Goal: Contribute content: Contribute content

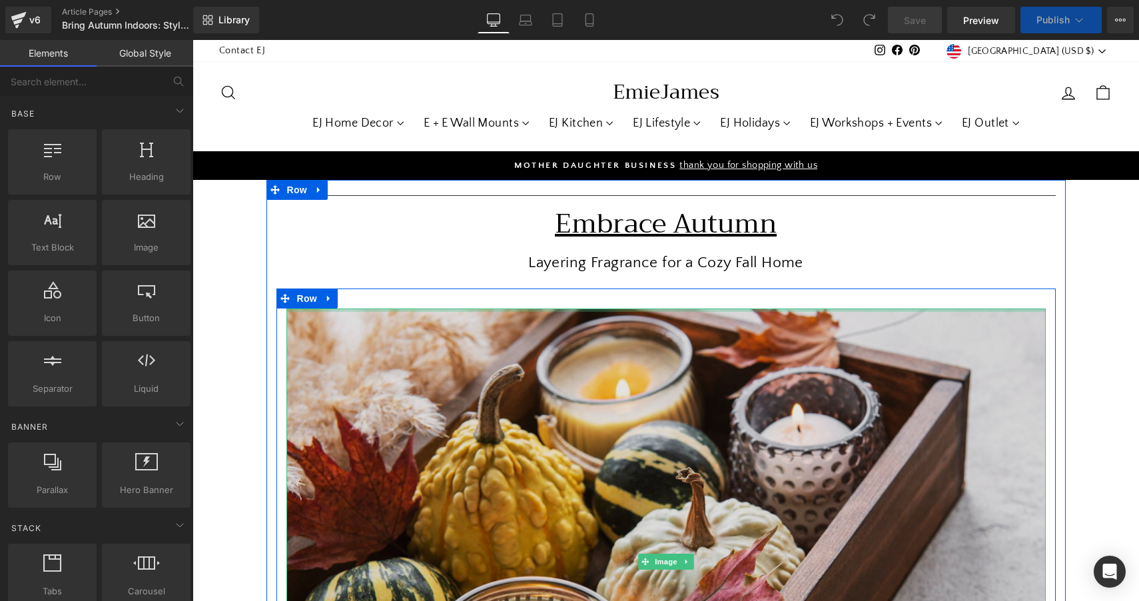
click at [644, 309] on img at bounding box center [667, 562] width 760 height 506
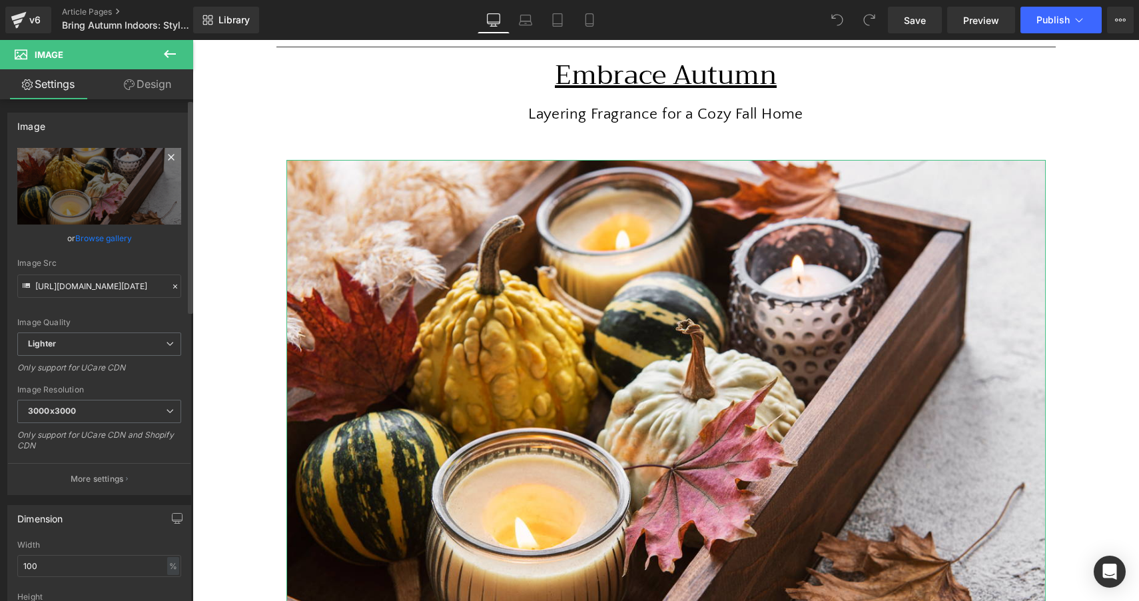
click at [168, 159] on icon at bounding box center [171, 157] width 6 height 6
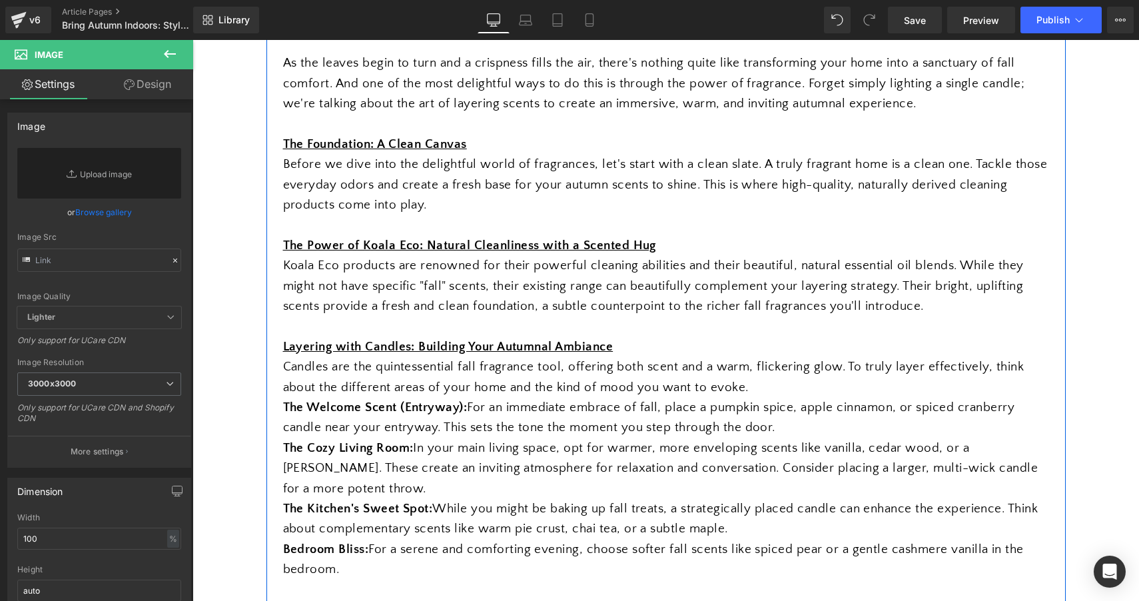
click at [414, 297] on span "Koala Eco products are renowned for their powerful cleaning abilities and their…" at bounding box center [653, 286] width 741 height 55
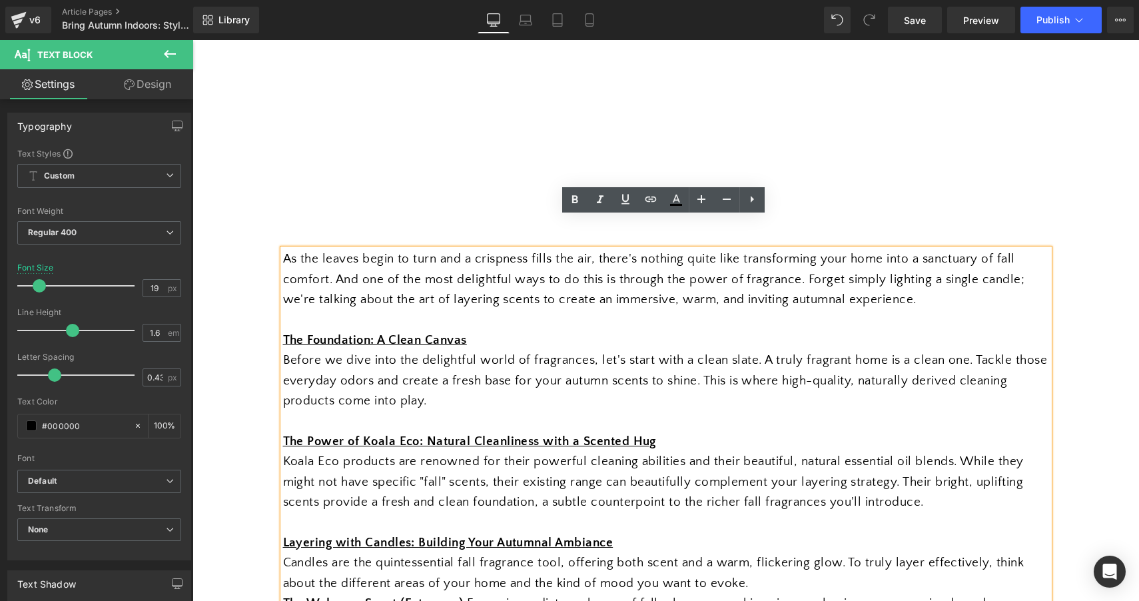
scroll to position [562, 0]
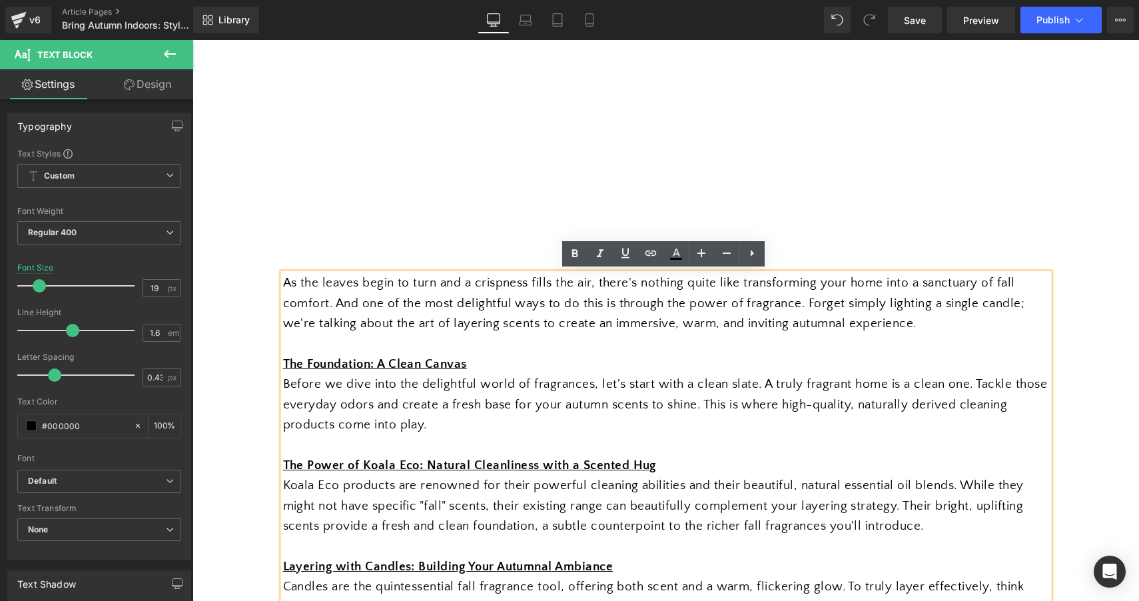
drag, startPoint x: 426, startPoint y: 534, endPoint x: 301, endPoint y: 285, distance: 279.5
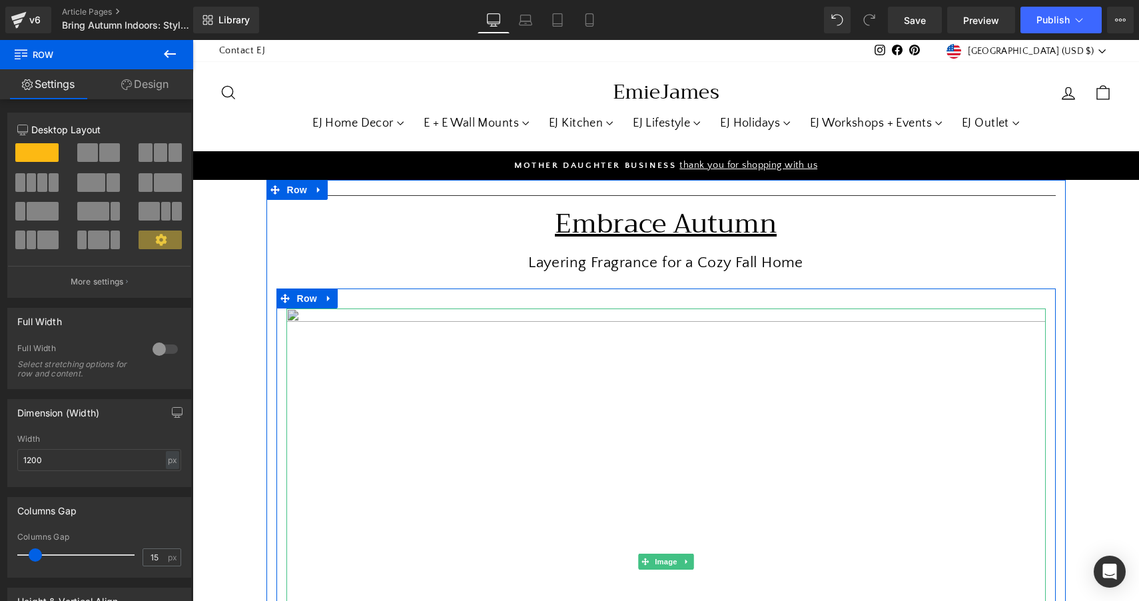
scroll to position [0, 0]
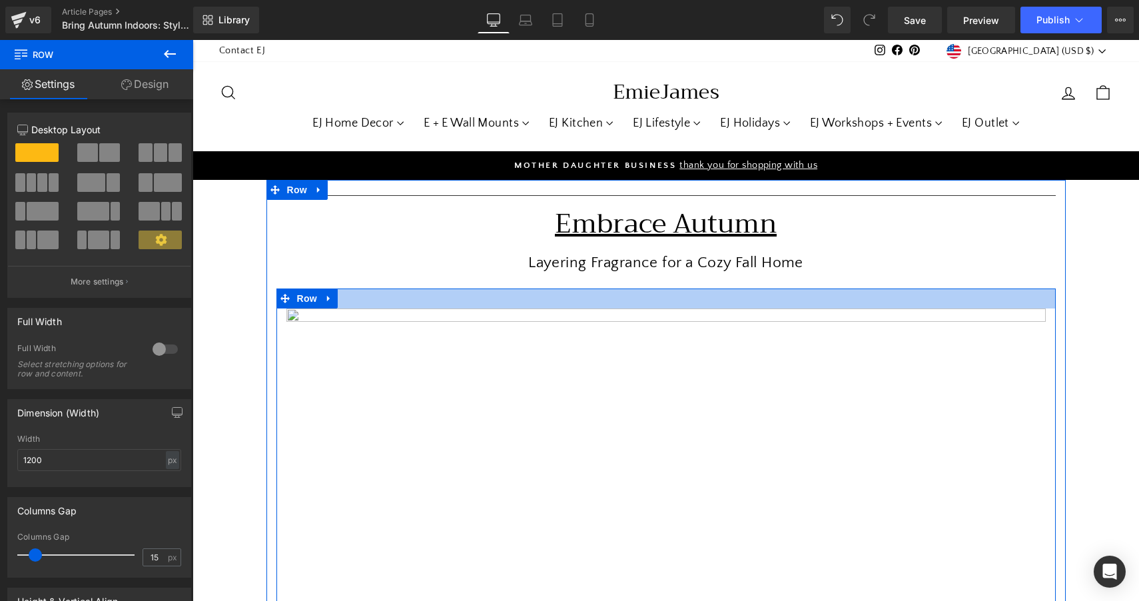
drag, startPoint x: 295, startPoint y: 189, endPoint x: 552, endPoint y: 293, distance: 277.4
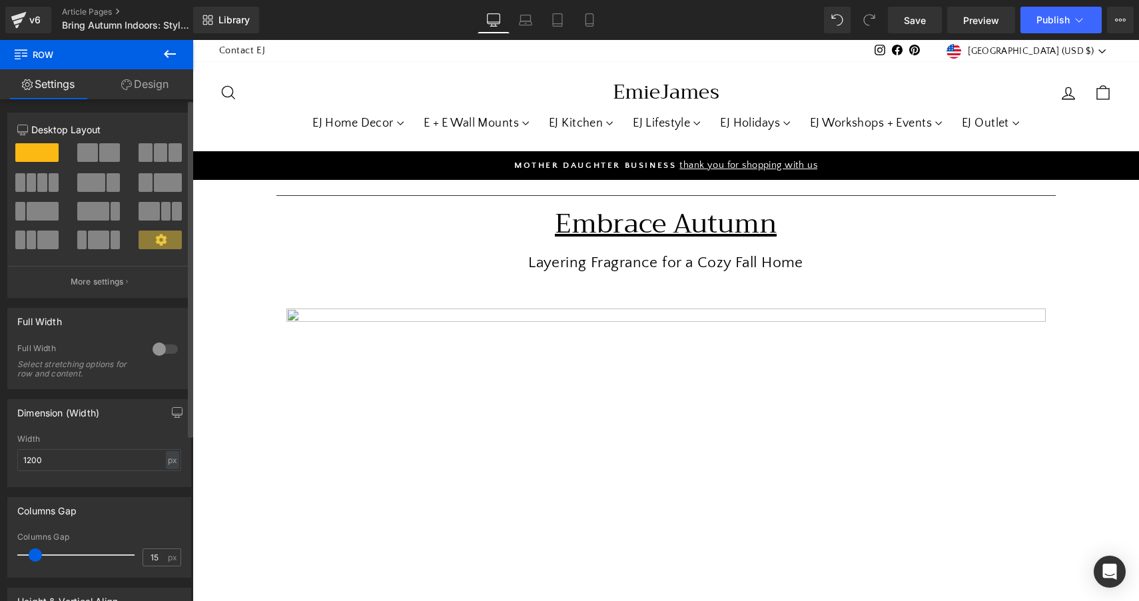
click at [102, 153] on span at bounding box center [109, 152] width 21 height 19
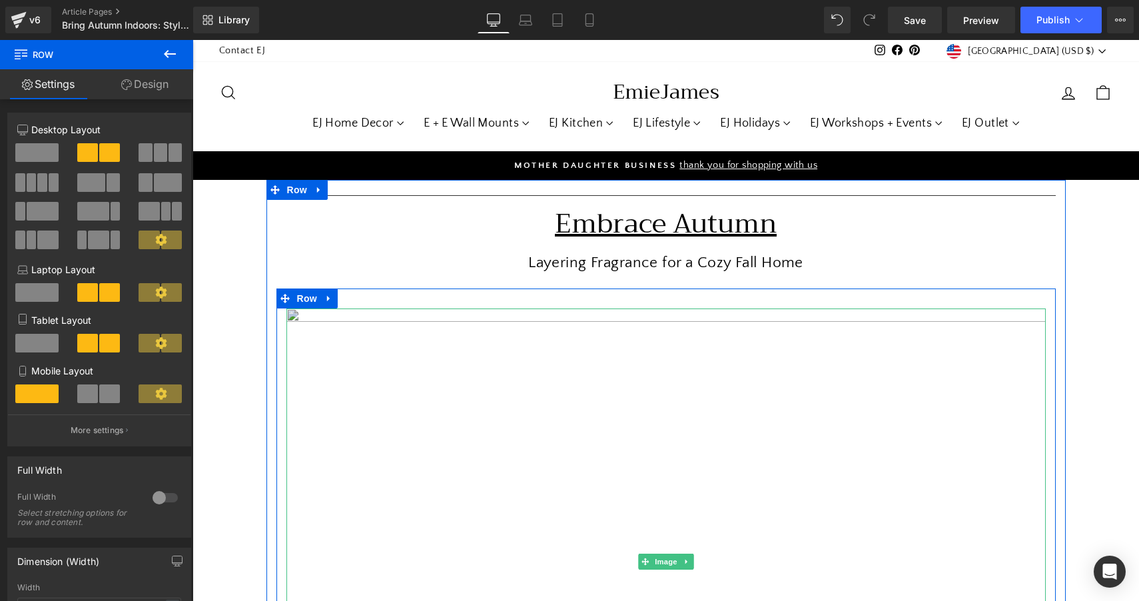
drag, startPoint x: 283, startPoint y: 195, endPoint x: 448, endPoint y: 310, distance: 201.7
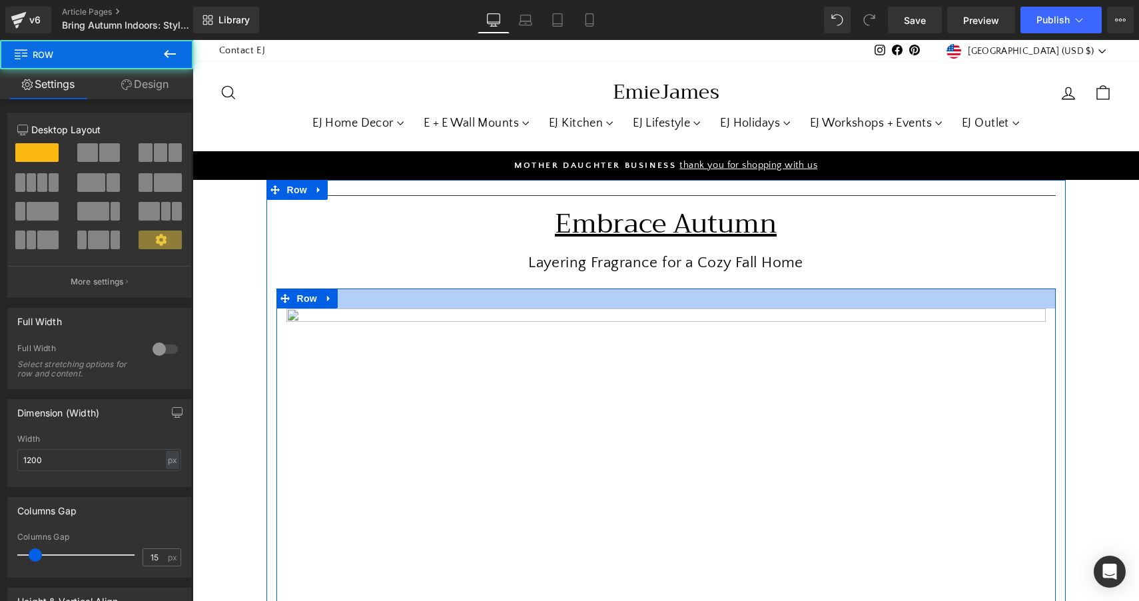
click at [462, 299] on div at bounding box center [667, 299] width 780 height 20
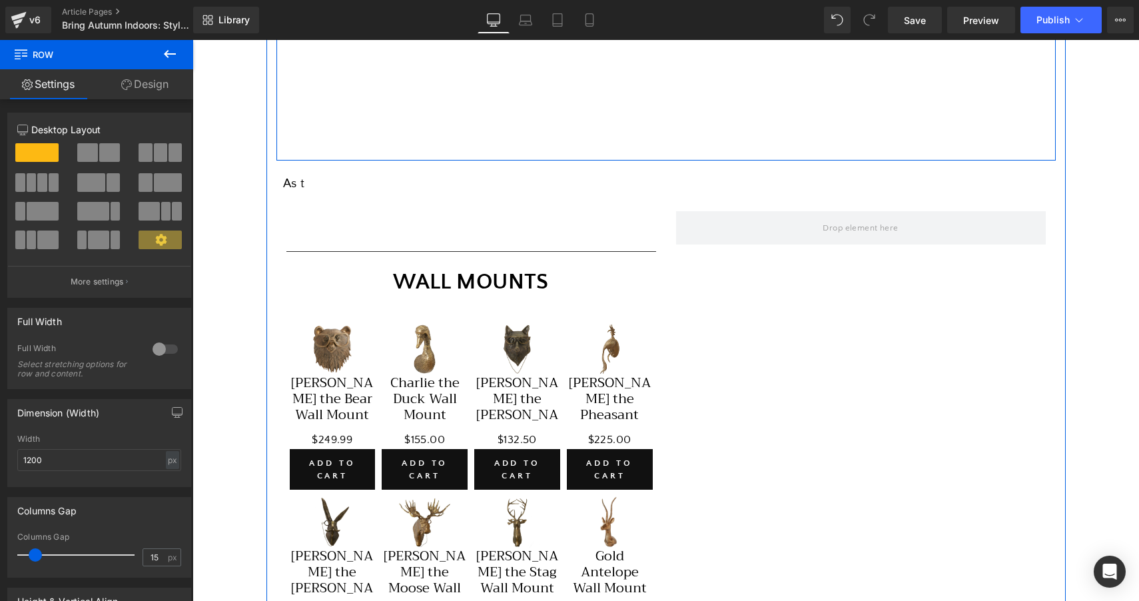
scroll to position [667, 0]
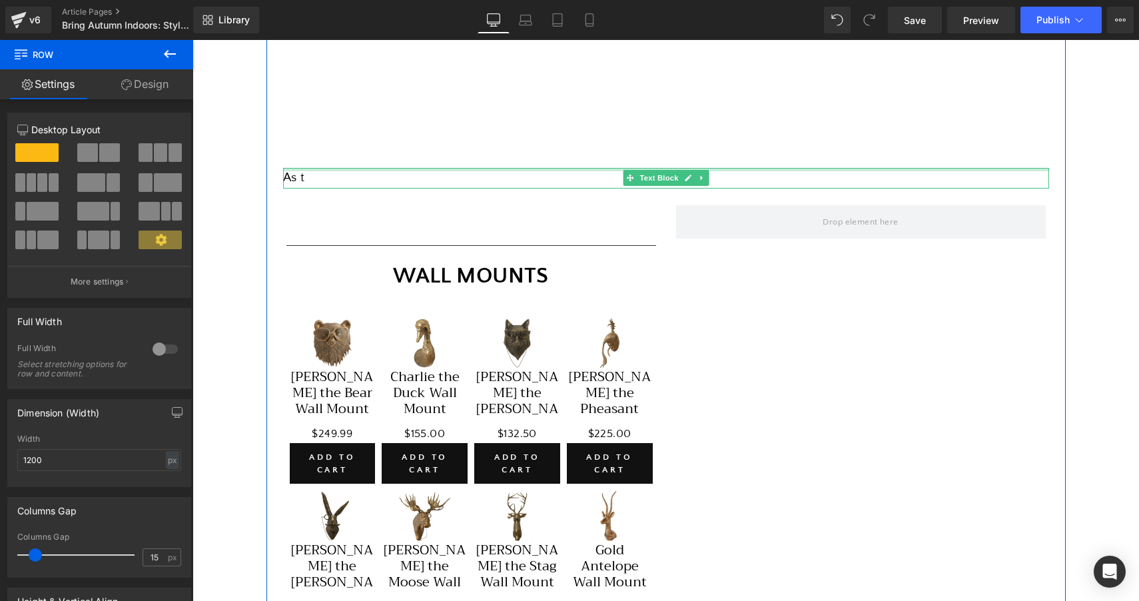
click at [438, 168] on div at bounding box center [666, 169] width 766 height 3
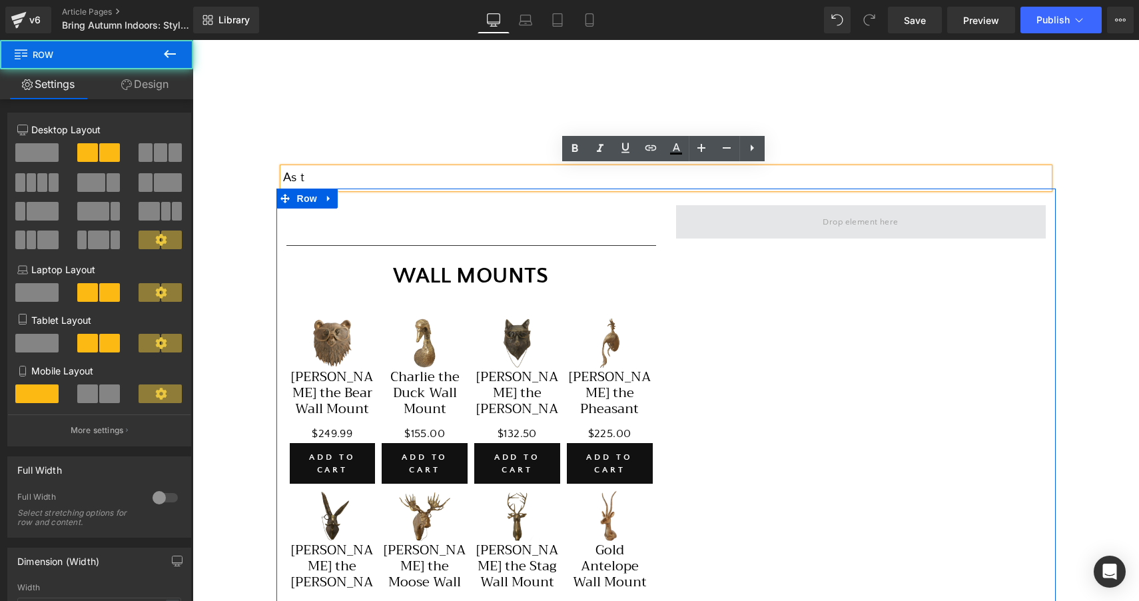
click at [690, 222] on span at bounding box center [861, 221] width 370 height 33
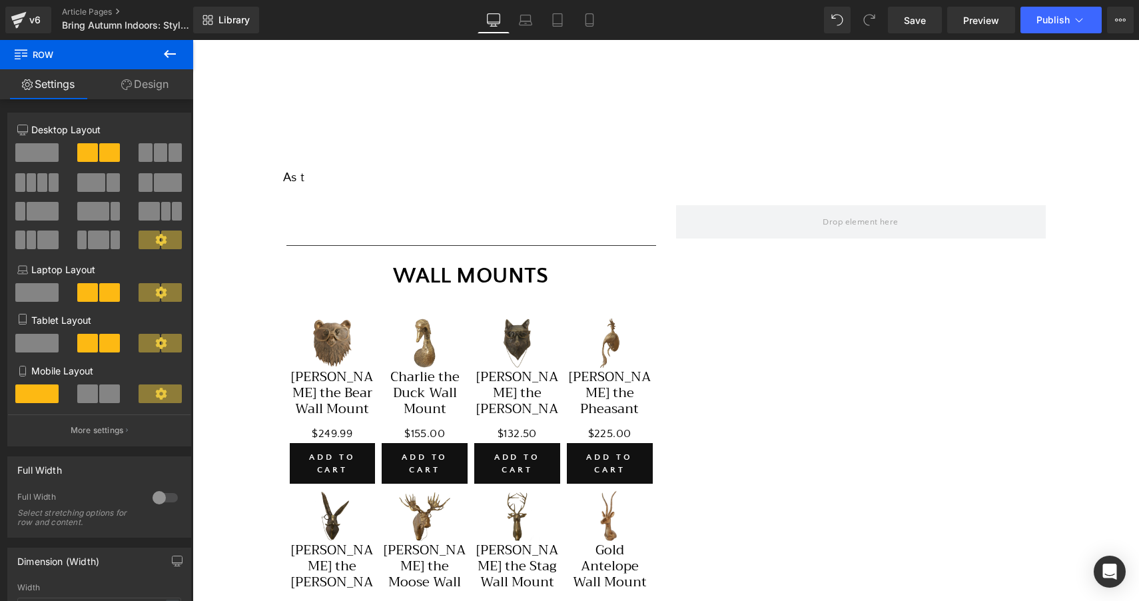
click at [241, 113] on div "Separator Embrace Autumn Heading Layering Fragrance for a Cozy Fall Home Text B…" at bounding box center [666, 241] width 947 height 1457
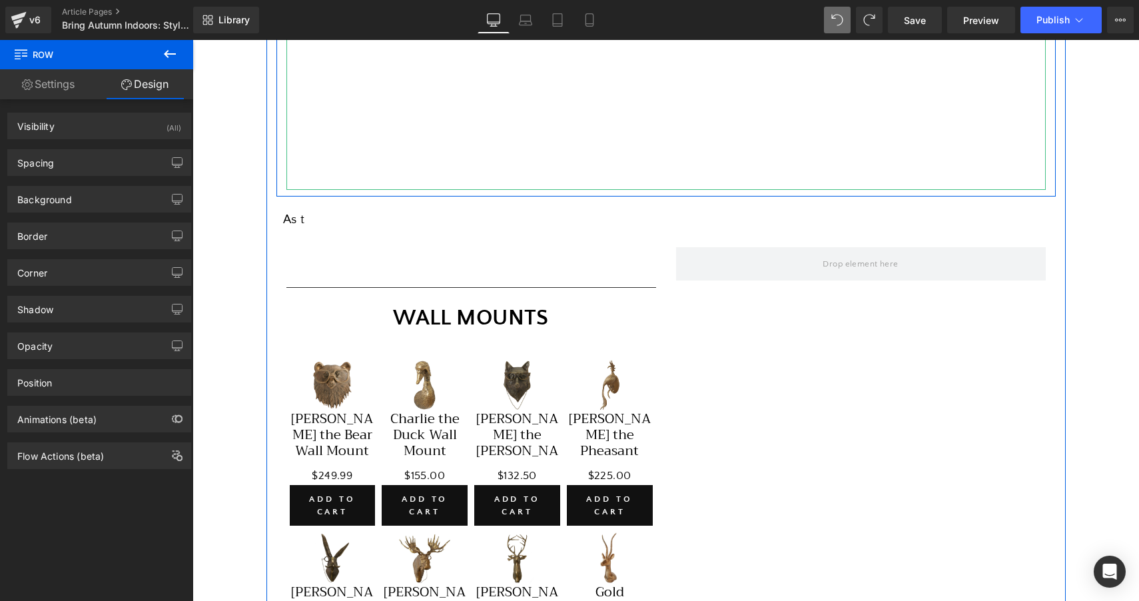
scroll to position [640, 0]
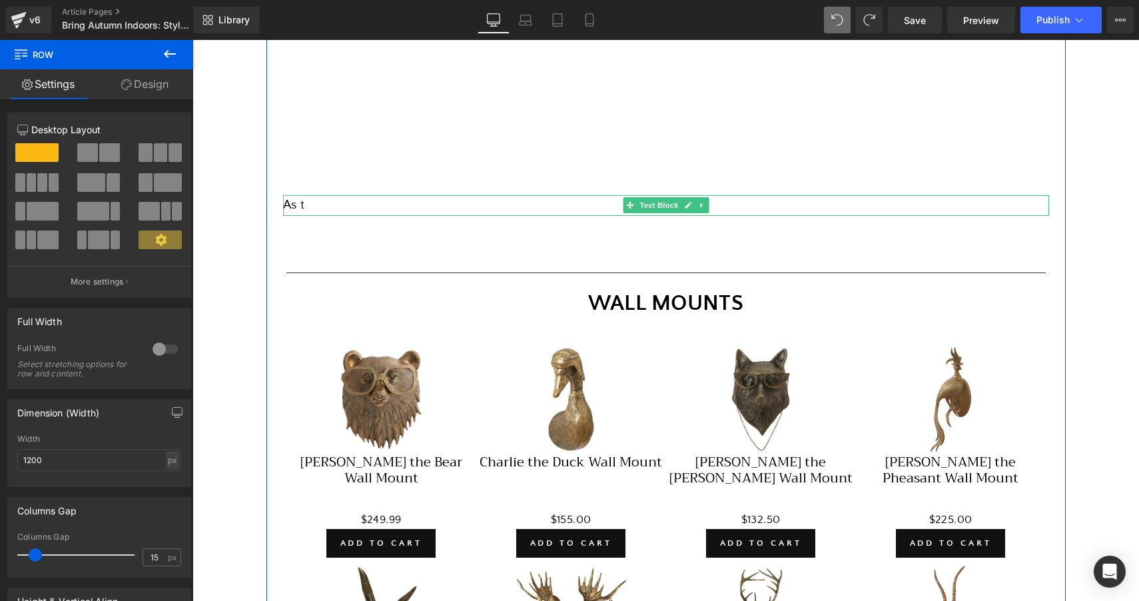
click at [305, 201] on div "As t" at bounding box center [666, 205] width 766 height 20
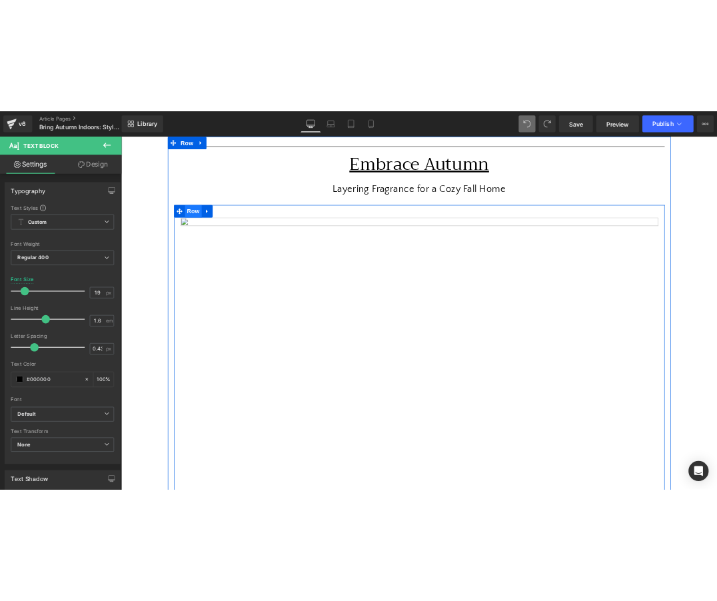
scroll to position [137, 0]
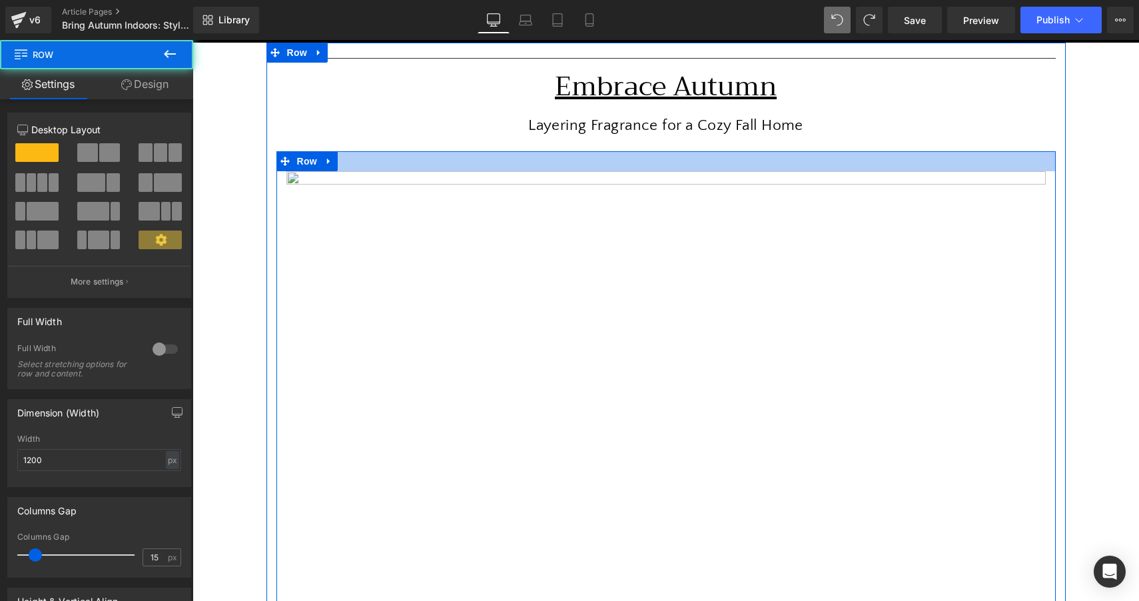
click at [378, 158] on div at bounding box center [667, 161] width 780 height 20
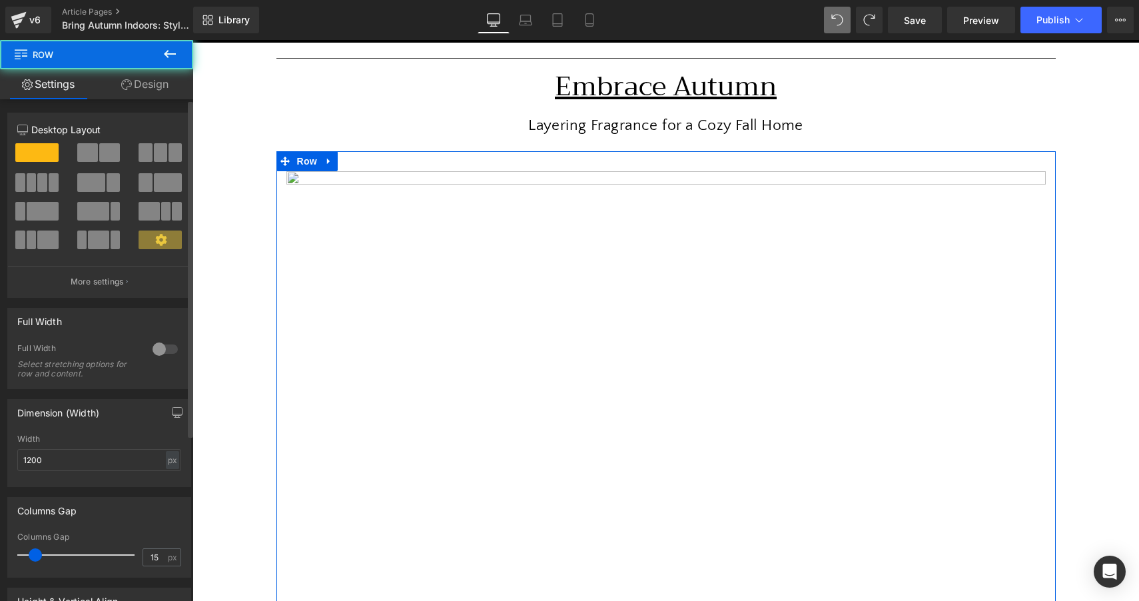
click at [90, 154] on span at bounding box center [87, 152] width 21 height 19
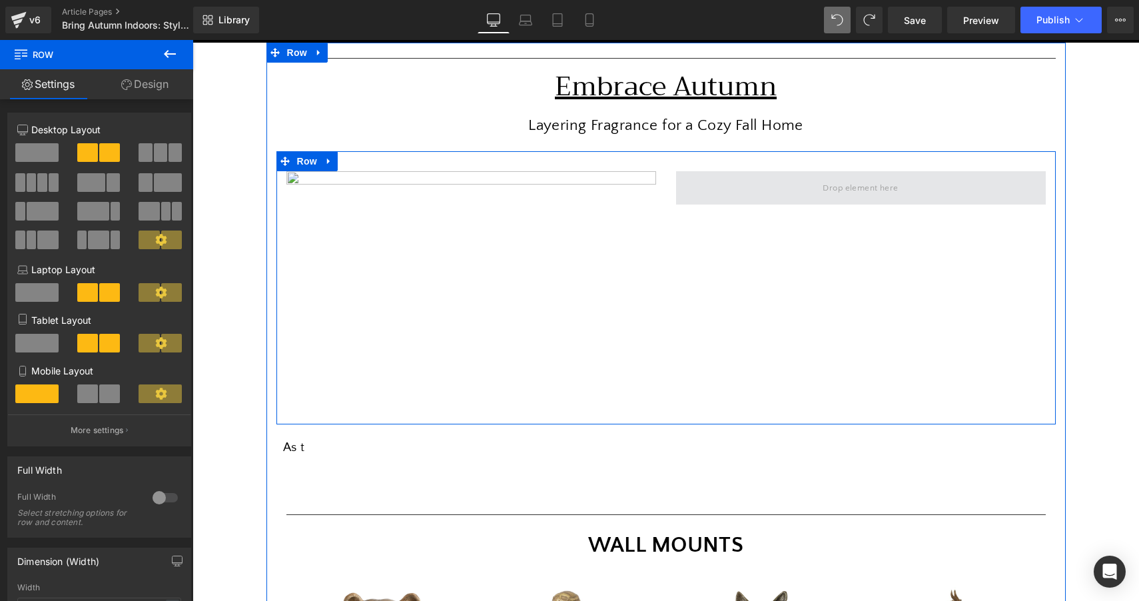
click at [773, 193] on span at bounding box center [861, 187] width 370 height 33
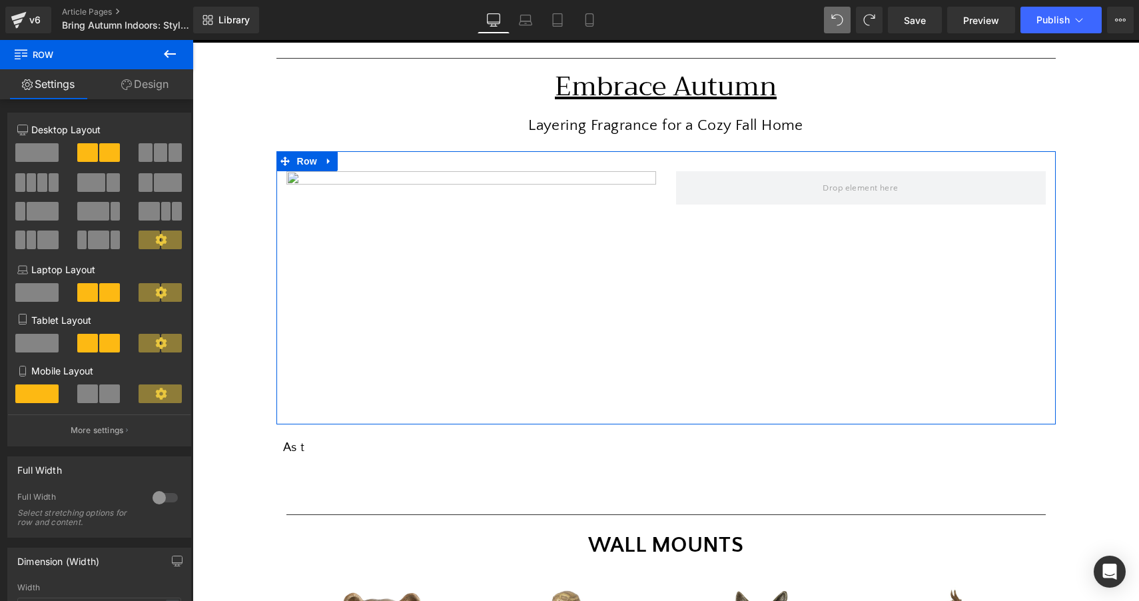
click at [145, 95] on link "Design" at bounding box center [145, 84] width 97 height 30
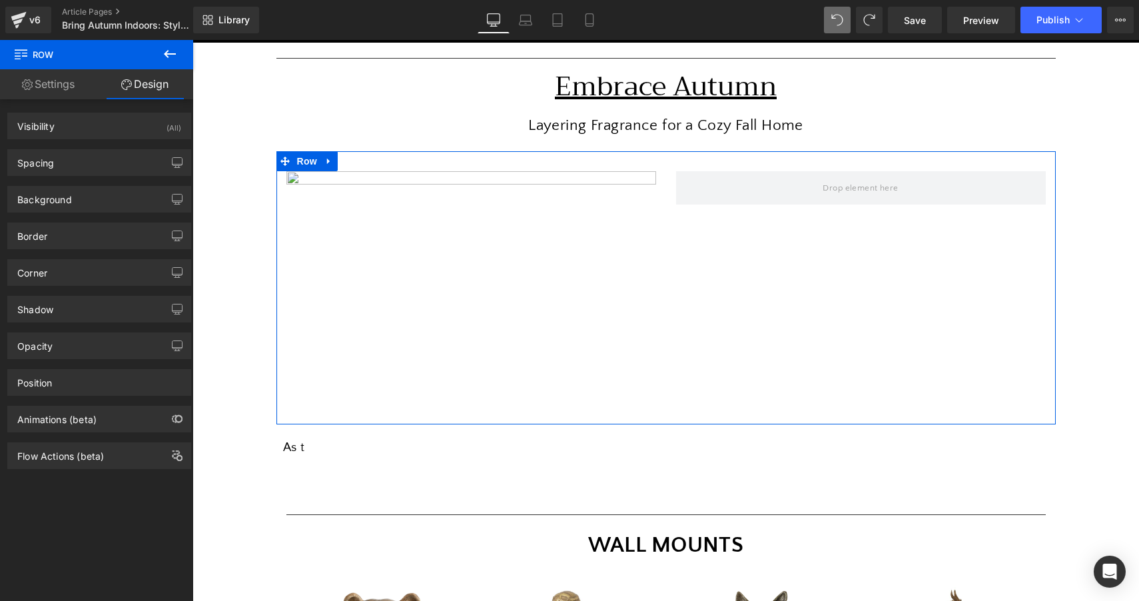
click at [49, 84] on link "Settings" at bounding box center [48, 84] width 97 height 30
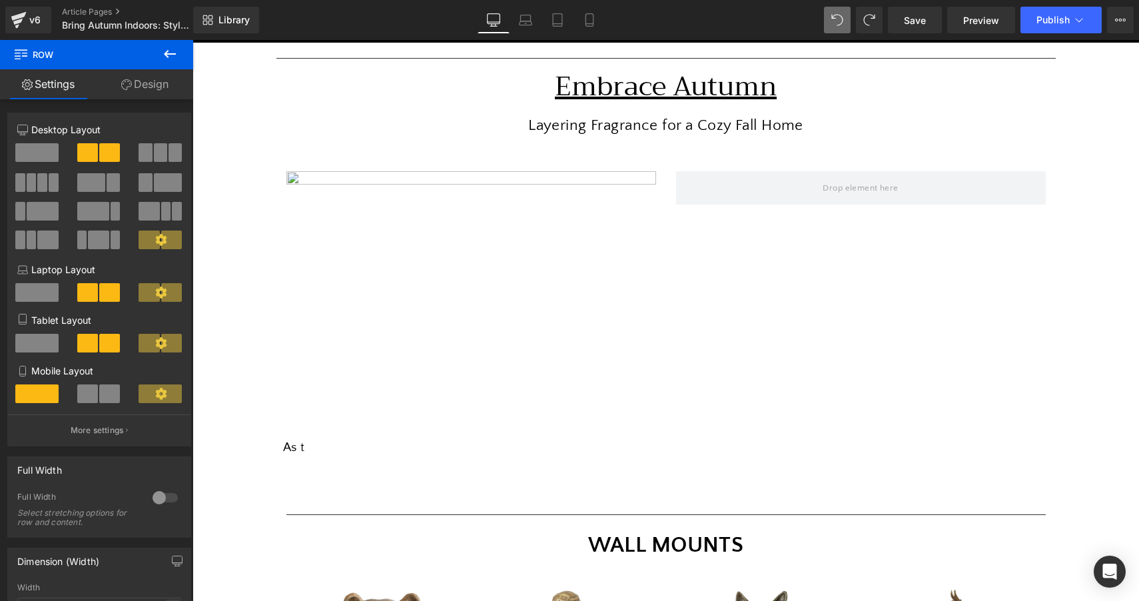
click at [170, 53] on icon at bounding box center [170, 54] width 16 height 16
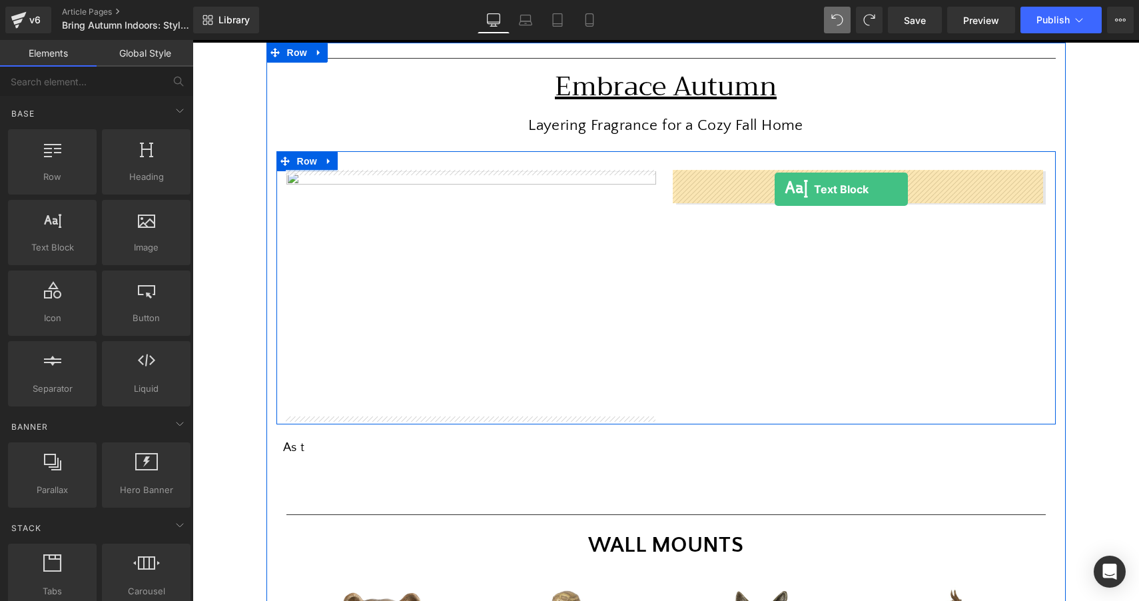
drag, startPoint x: 233, startPoint y: 271, endPoint x: 774, endPoint y: 191, distance: 547.1
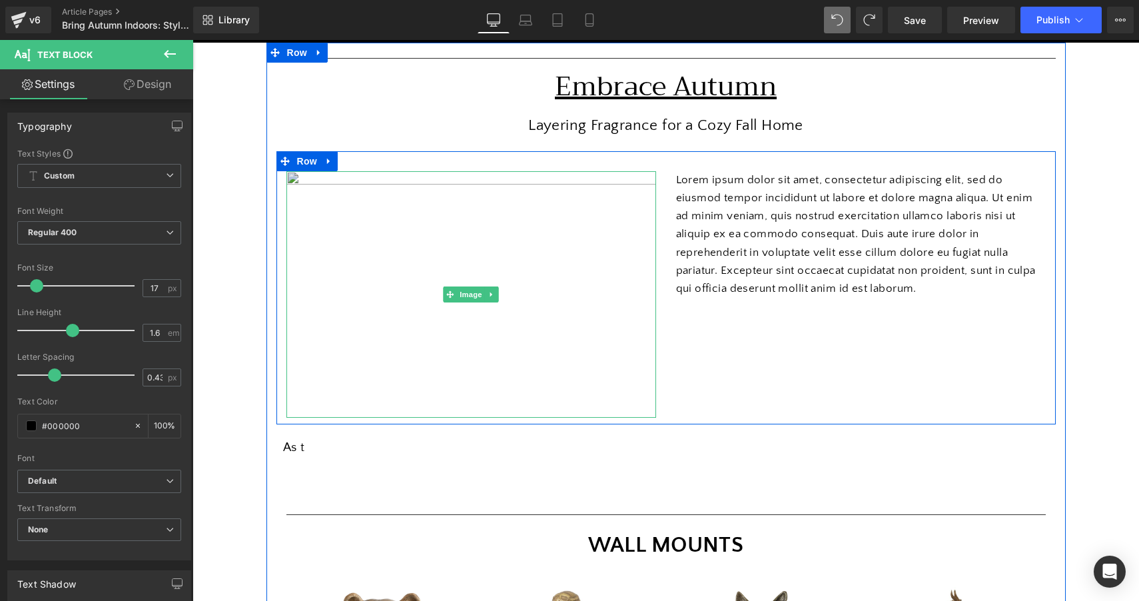
click at [454, 265] on img at bounding box center [472, 294] width 370 height 247
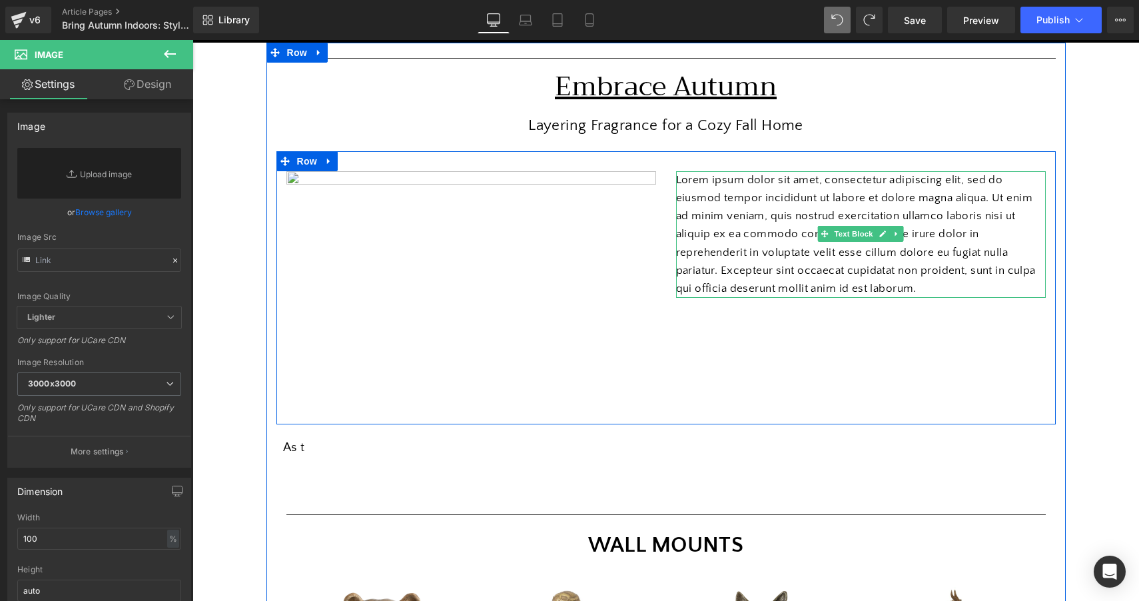
click at [778, 248] on p "Lorem ipsum dolor sit amet, consectetur adipiscing elit, sed do eiusmod tempor …" at bounding box center [861, 234] width 370 height 127
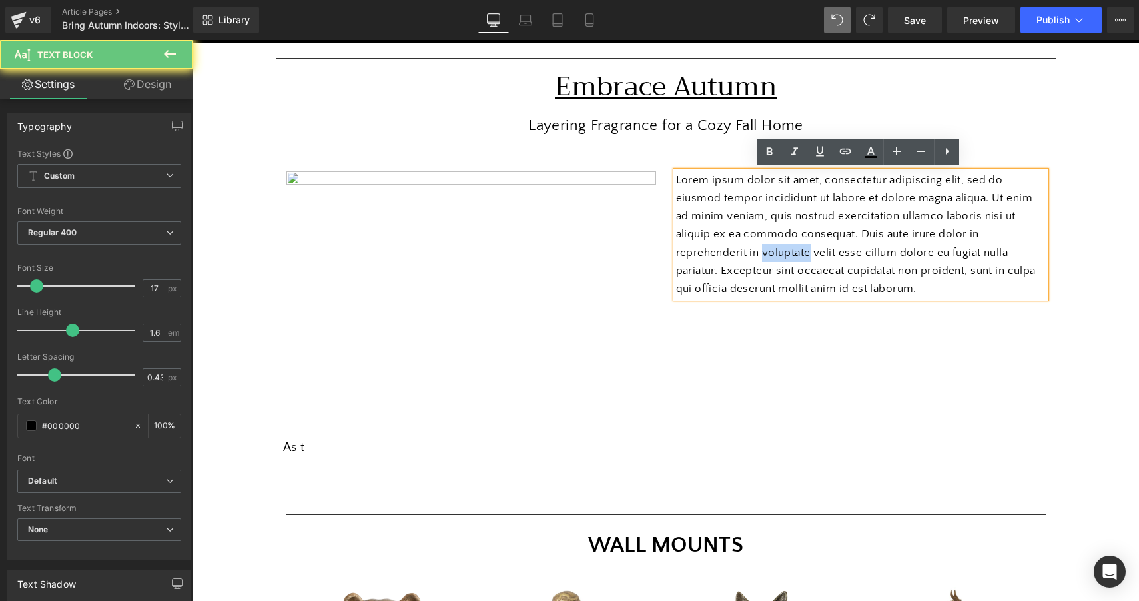
click at [778, 248] on p "Lorem ipsum dolor sit amet, consectetur adipiscing elit, sed do eiusmod tempor …" at bounding box center [861, 234] width 370 height 127
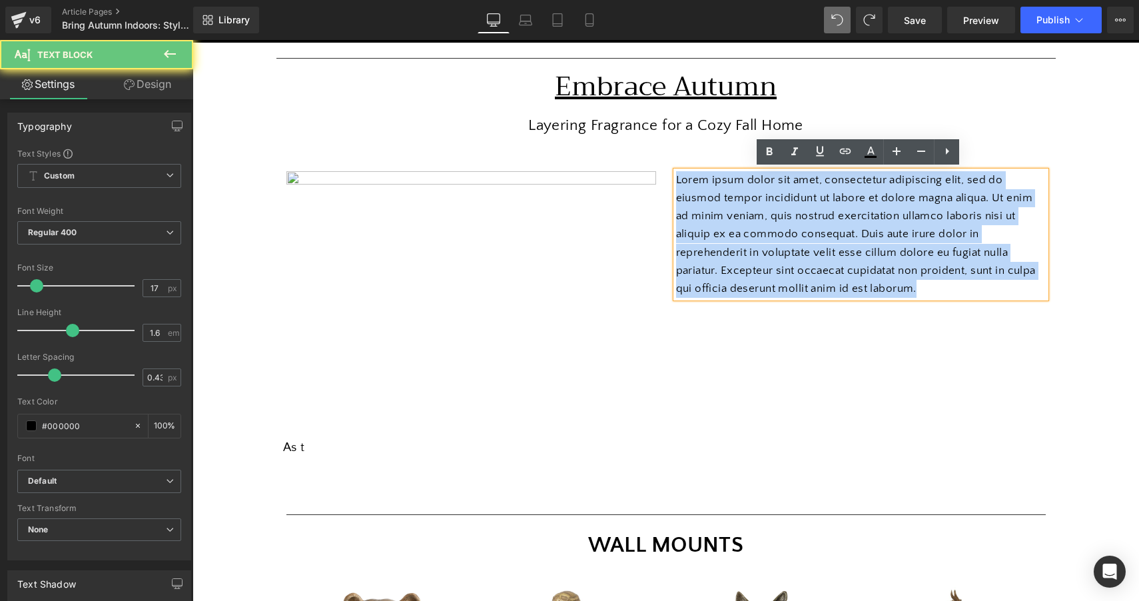
click at [778, 248] on p "Lorem ipsum dolor sit amet, consectetur adipiscing elit, sed do eiusmod tempor …" at bounding box center [861, 234] width 370 height 127
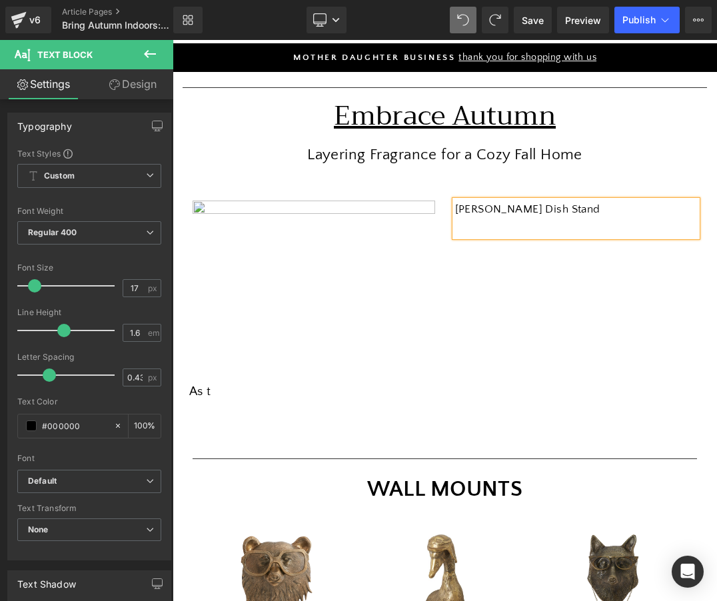
click at [510, 224] on p at bounding box center [576, 228] width 243 height 18
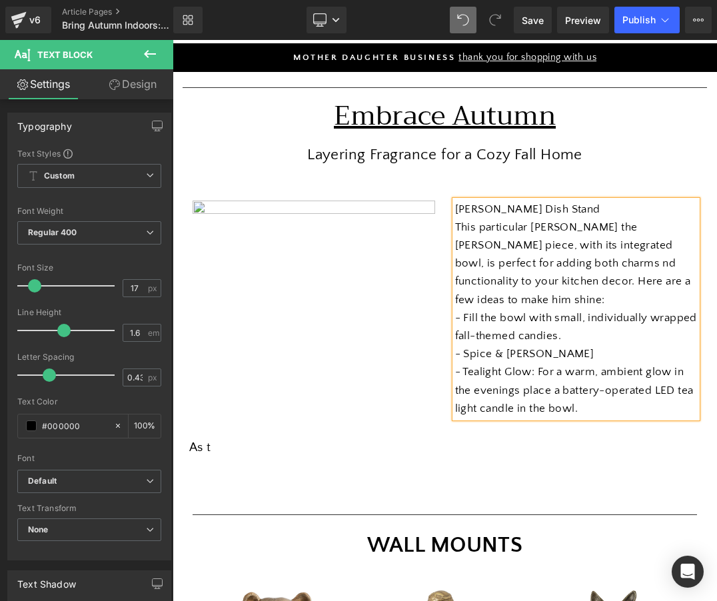
click at [468, 385] on p "- Tealight Glow: For a warm, ambient glow in the evenings place a battery-opera…" at bounding box center [576, 390] width 243 height 55
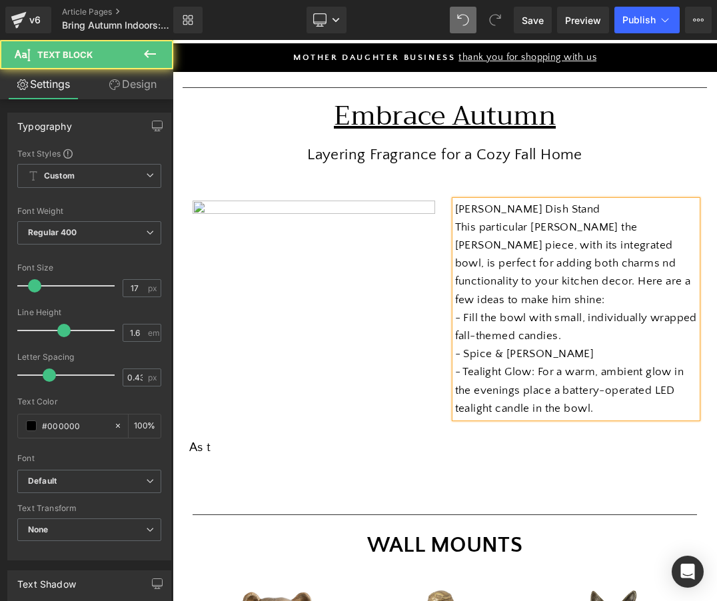
click at [611, 388] on p "- Tealight Glow: For a warm, ambient glow in the evenings place a battery-opera…" at bounding box center [576, 390] width 243 height 55
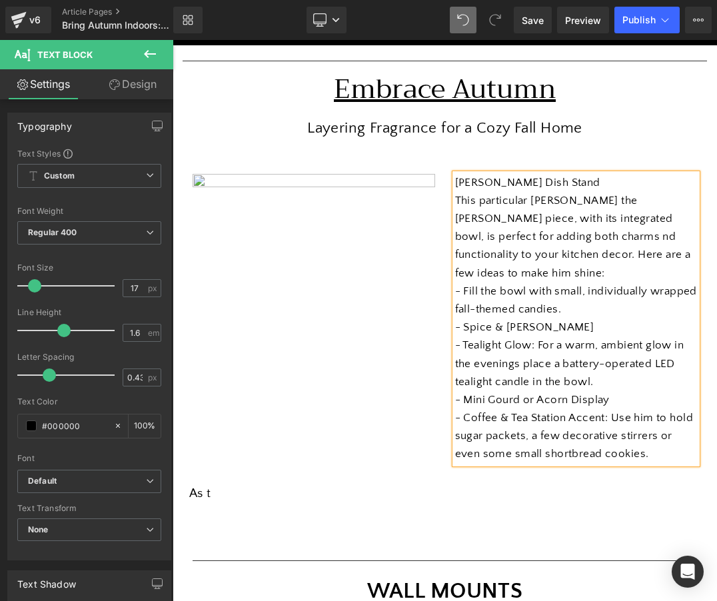
scroll to position [165, 0]
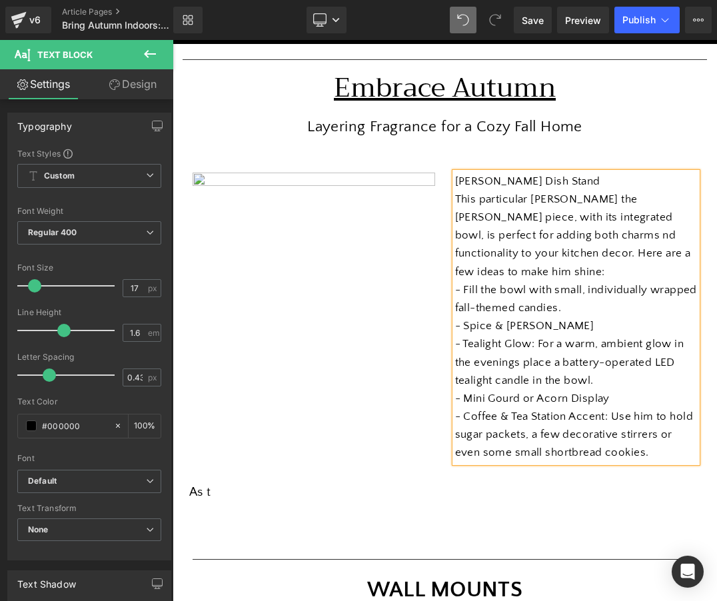
click at [494, 237] on p "This particular [PERSON_NAME] the [PERSON_NAME] piece, with its integrated bowl…" at bounding box center [576, 236] width 243 height 91
click at [584, 281] on p "- Fill the bowl with small, individually wrapped fall-themed candies." at bounding box center [576, 299] width 243 height 36
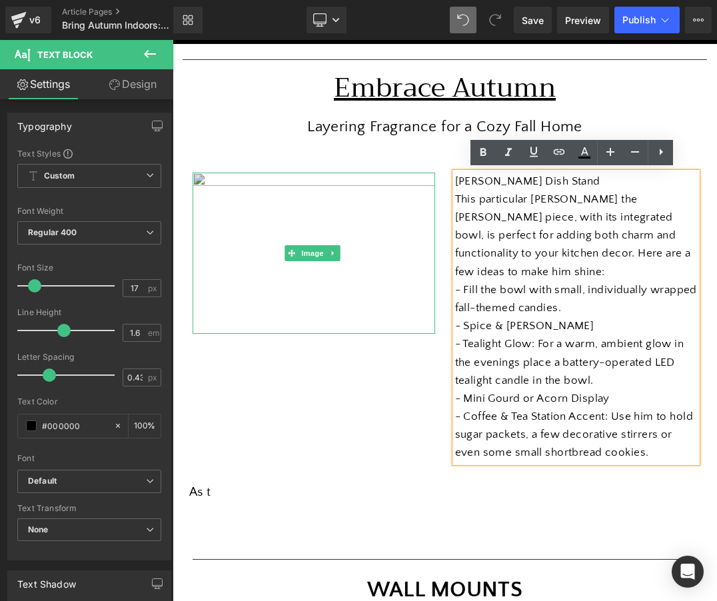
click at [245, 225] on img at bounding box center [314, 253] width 243 height 161
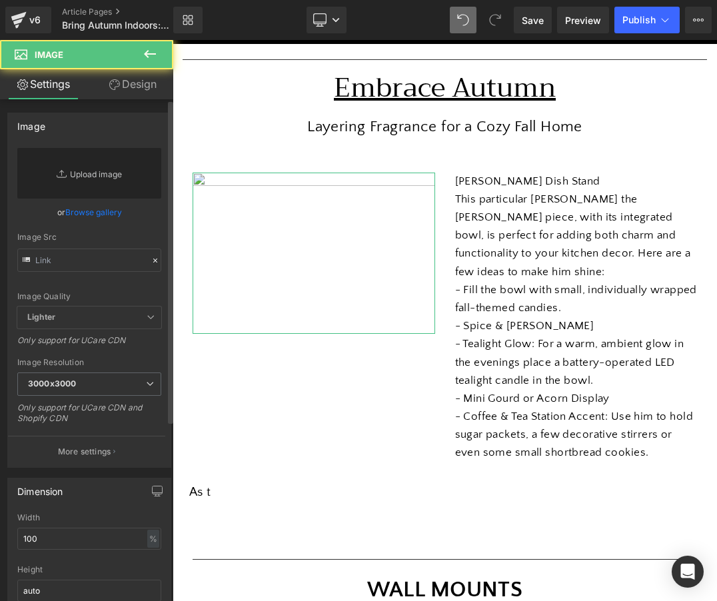
click at [71, 174] on link "Replace Image" at bounding box center [89, 173] width 144 height 51
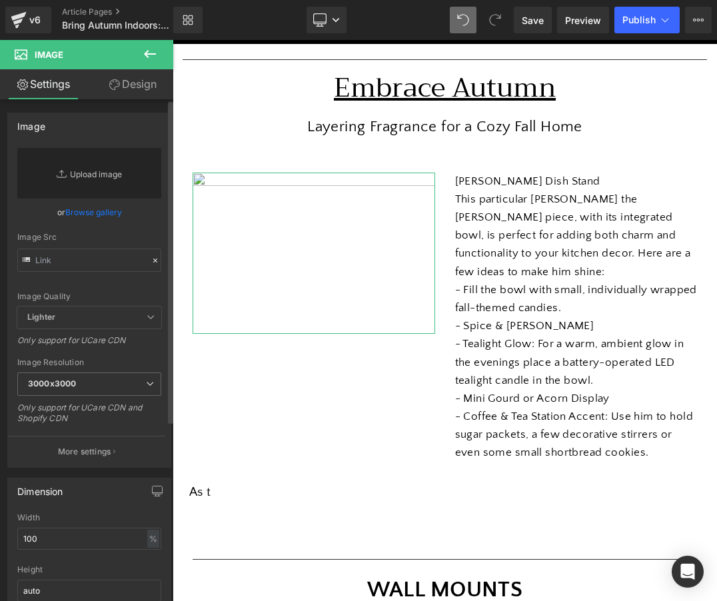
type input "C:\fakepath\unnamed.png"
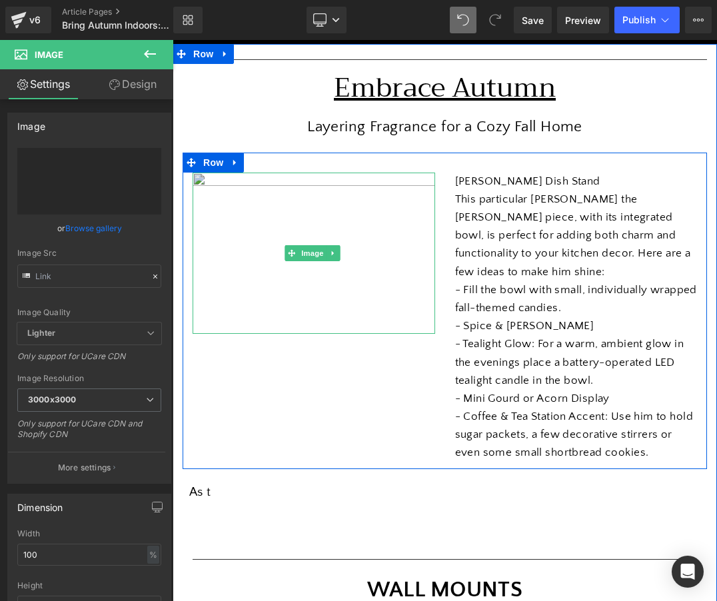
type input "[URL][DOMAIN_NAME]"
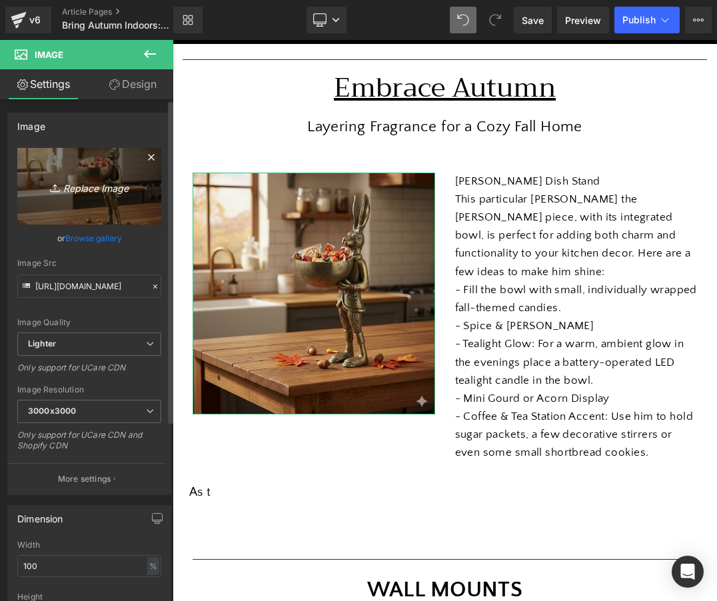
click at [92, 188] on icon "Replace Image" at bounding box center [89, 186] width 107 height 17
type input "C:\fakepath\Screenshot [DATE] 2.22.07 PM.png"
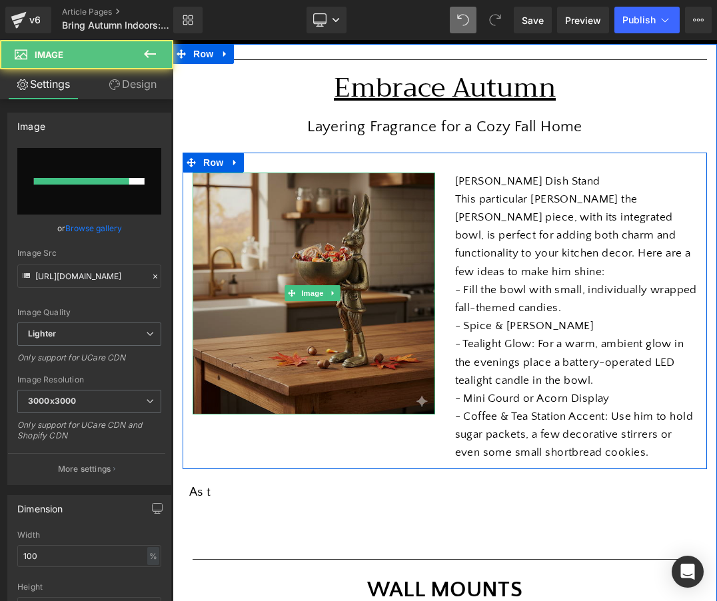
click at [299, 247] on img at bounding box center [314, 294] width 243 height 243
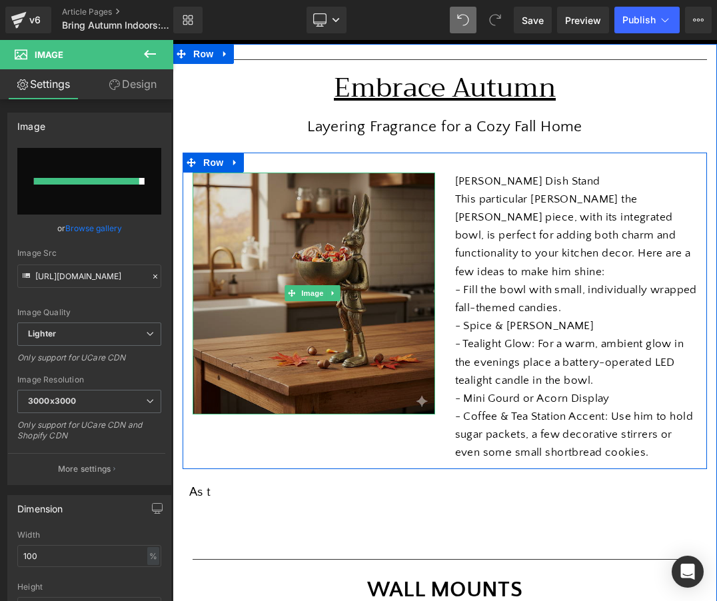
click at [262, 229] on img at bounding box center [314, 294] width 243 height 243
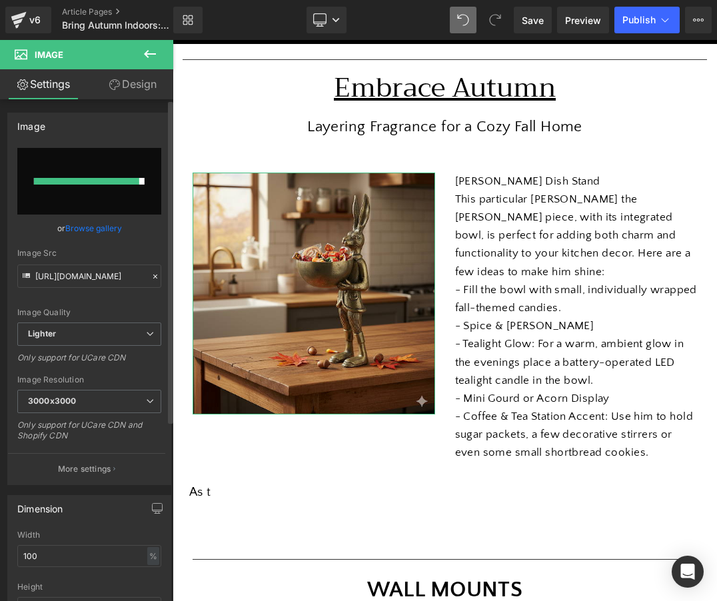
click at [118, 172] on input "file" at bounding box center [89, 181] width 144 height 67
type input "C:\fakepath\Screenshot [DATE] 2.22.07 PM.png"
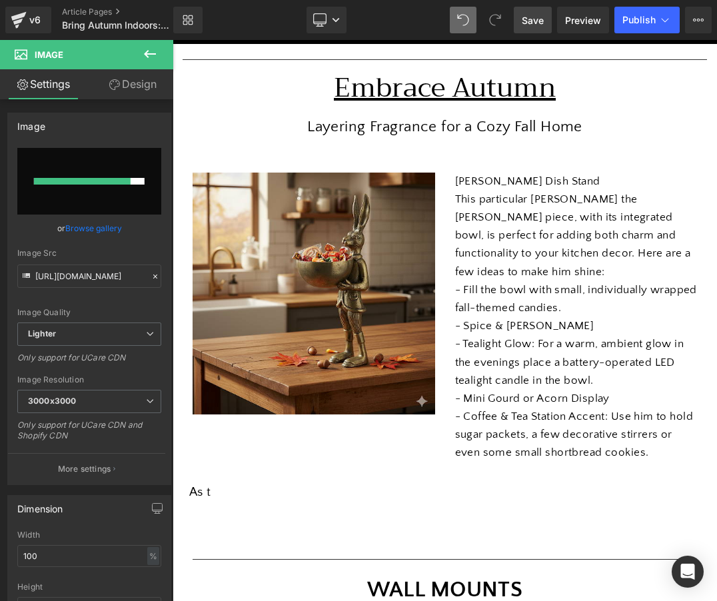
click at [536, 21] on span "Save" at bounding box center [533, 20] width 22 height 14
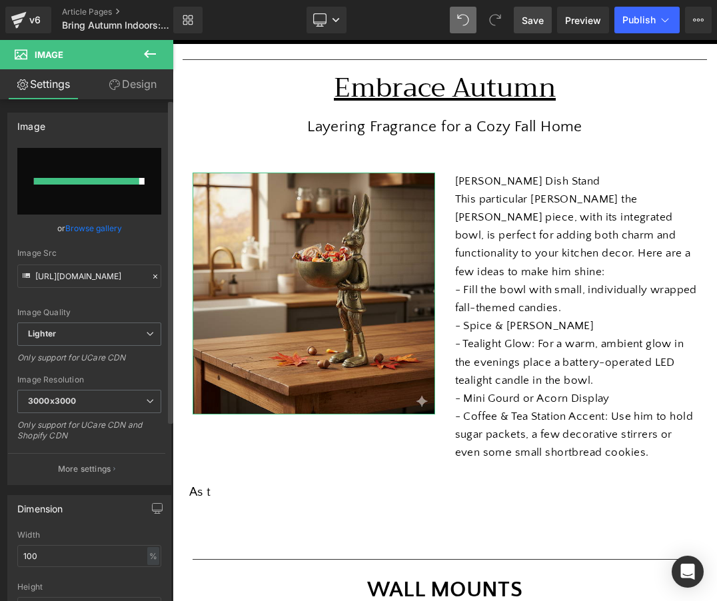
click at [105, 176] on input "file" at bounding box center [89, 181] width 144 height 67
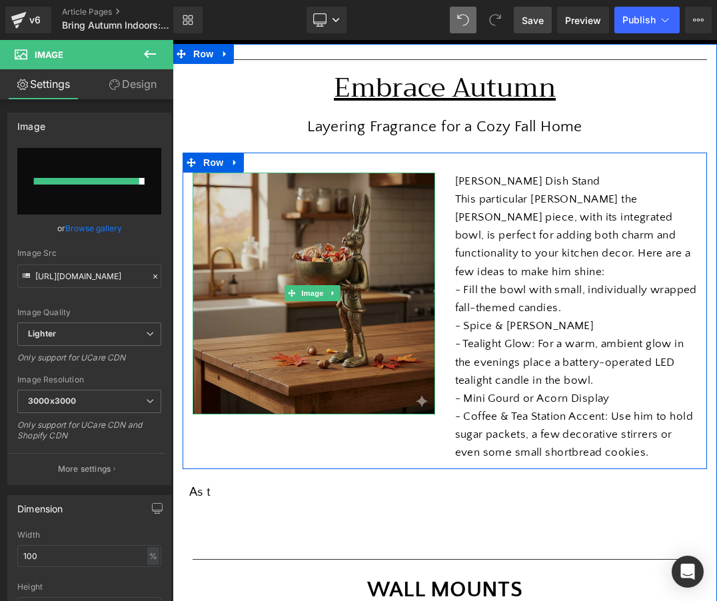
click at [336, 255] on img at bounding box center [314, 294] width 243 height 243
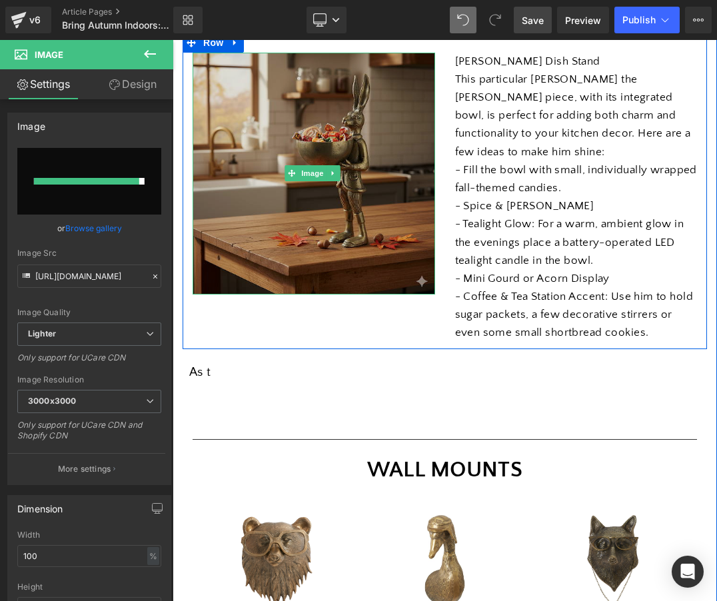
scroll to position [293, 0]
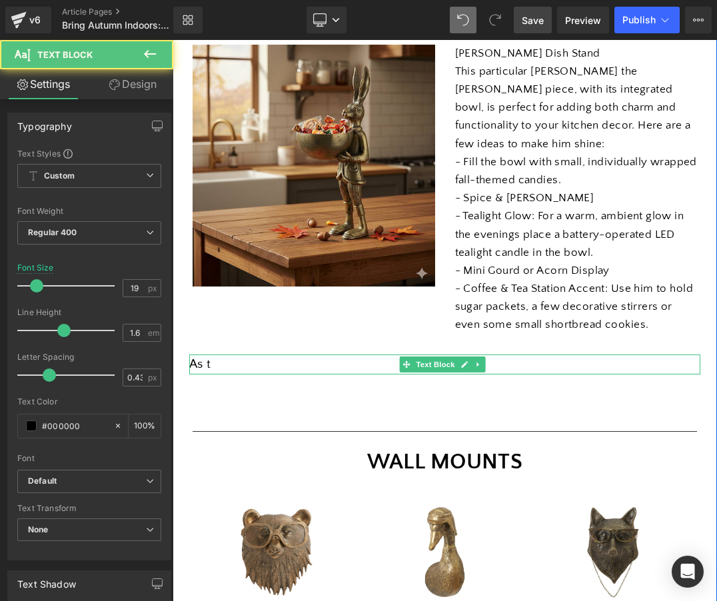
click at [369, 355] on div "As t" at bounding box center [444, 365] width 511 height 20
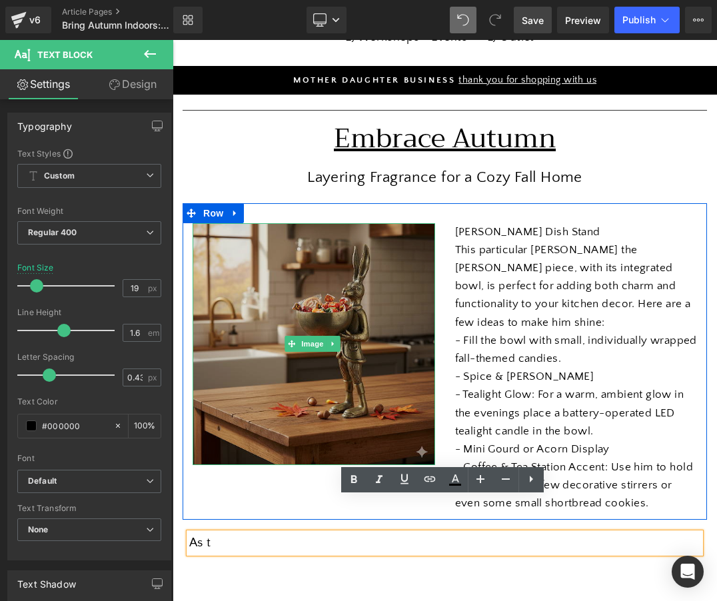
scroll to position [129, 0]
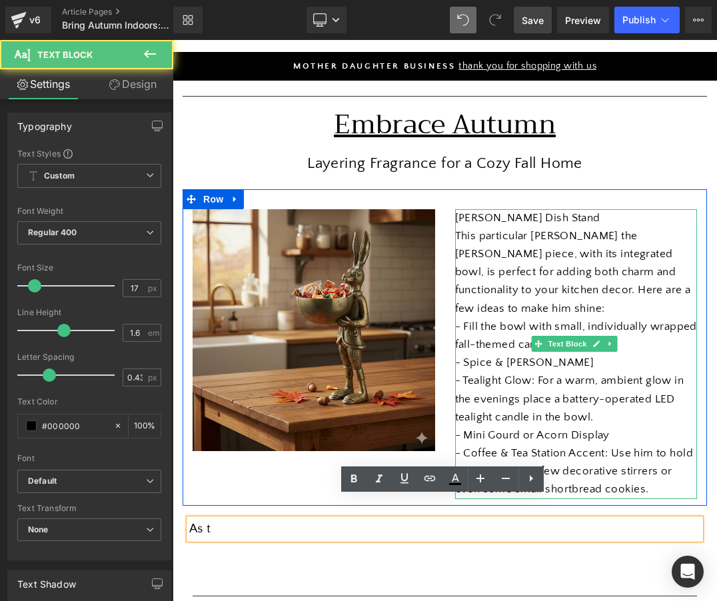
click at [512, 289] on p "This particular [PERSON_NAME] the [PERSON_NAME] piece, with its integrated bowl…" at bounding box center [576, 272] width 243 height 91
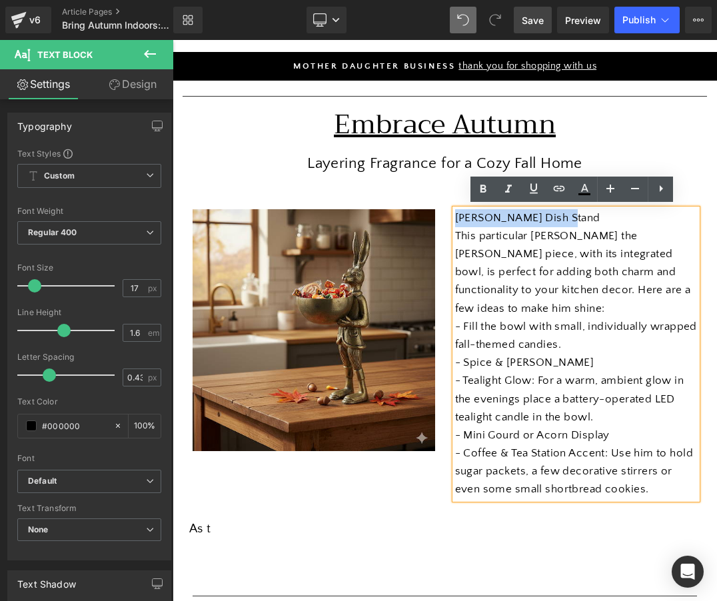
drag, startPoint x: 562, startPoint y: 213, endPoint x: 450, endPoint y: 204, distance: 112.3
click at [455, 209] on div "[PERSON_NAME] Dish Stand This particular [PERSON_NAME] the [PERSON_NAME] piece,…" at bounding box center [576, 354] width 243 height 290
click at [537, 192] on icon at bounding box center [534, 189] width 16 height 16
click at [478, 192] on icon at bounding box center [483, 189] width 16 height 16
click at [498, 275] on p "This particular [PERSON_NAME] the [PERSON_NAME] piece, with its integrated bowl…" at bounding box center [576, 272] width 243 height 91
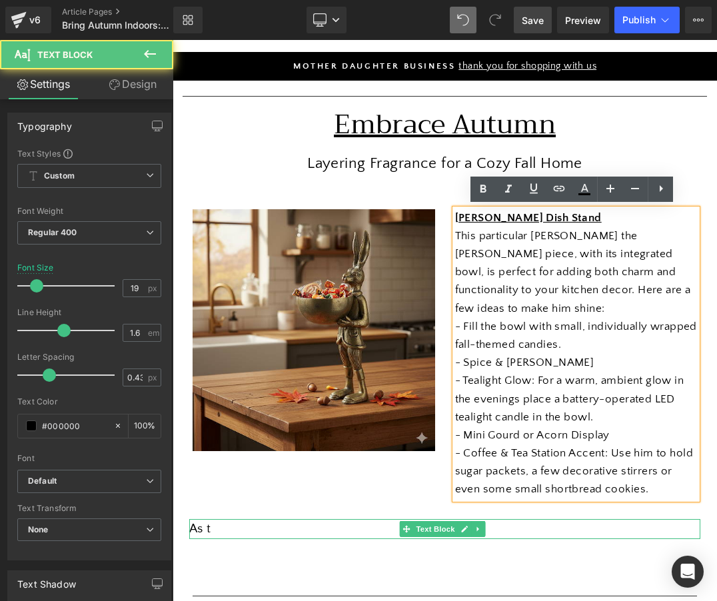
click at [297, 519] on div "As t" at bounding box center [444, 529] width 511 height 20
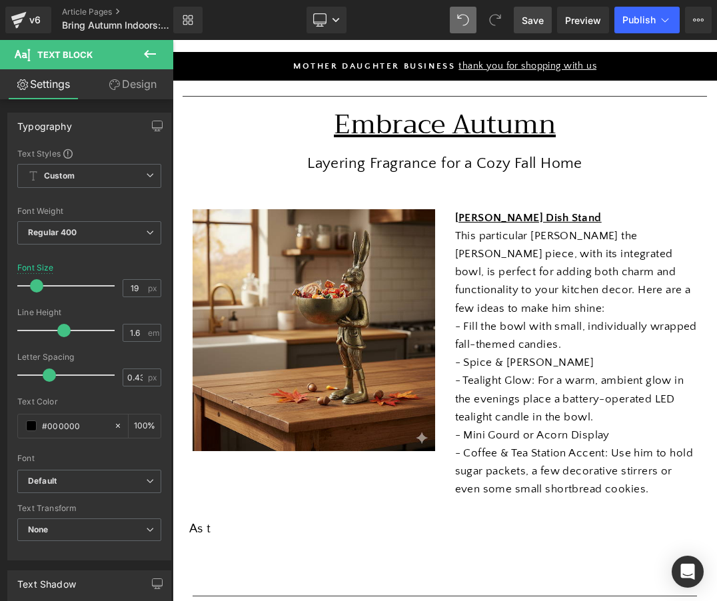
click at [161, 64] on button at bounding box center [150, 54] width 47 height 29
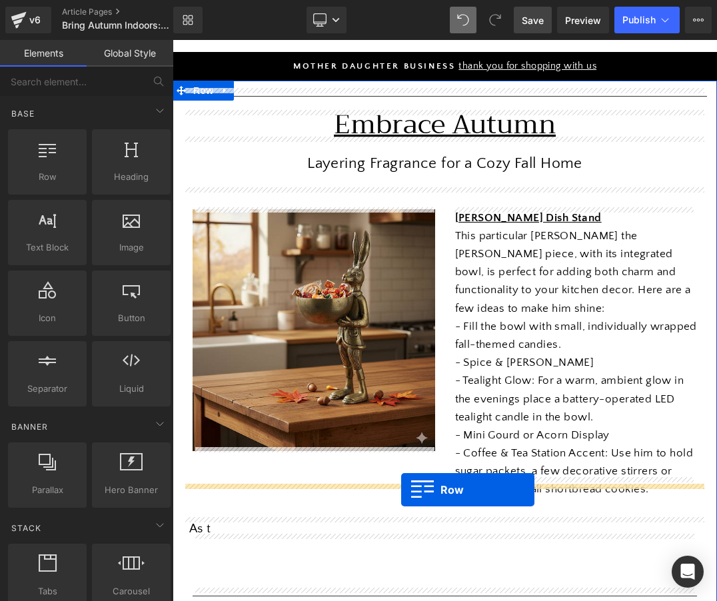
drag, startPoint x: 223, startPoint y: 217, endPoint x: 401, endPoint y: 490, distance: 325.5
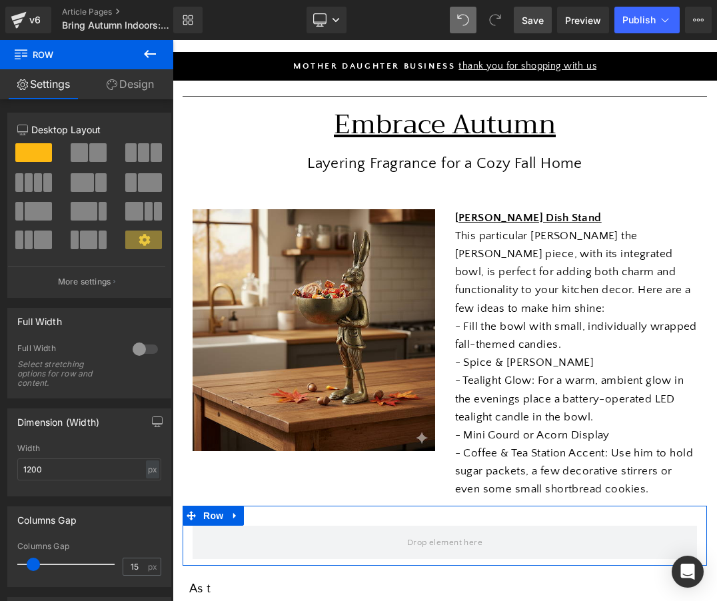
click at [89, 158] on span at bounding box center [97, 152] width 17 height 19
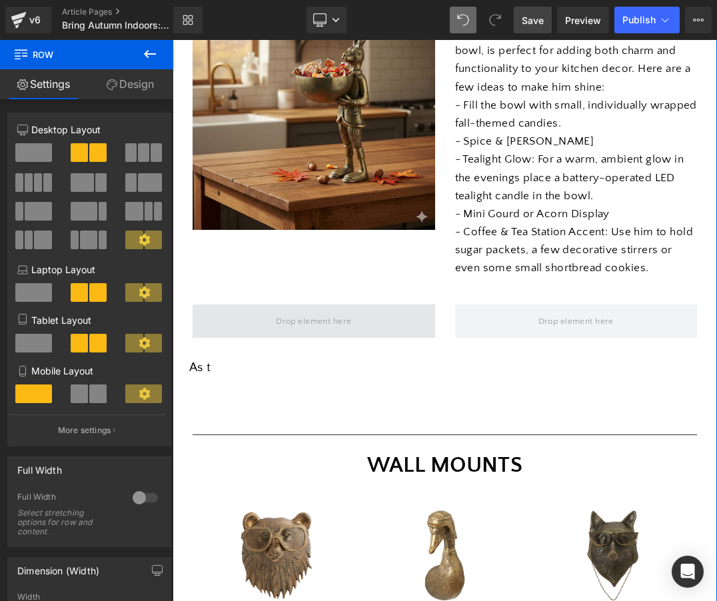
scroll to position [351, 0]
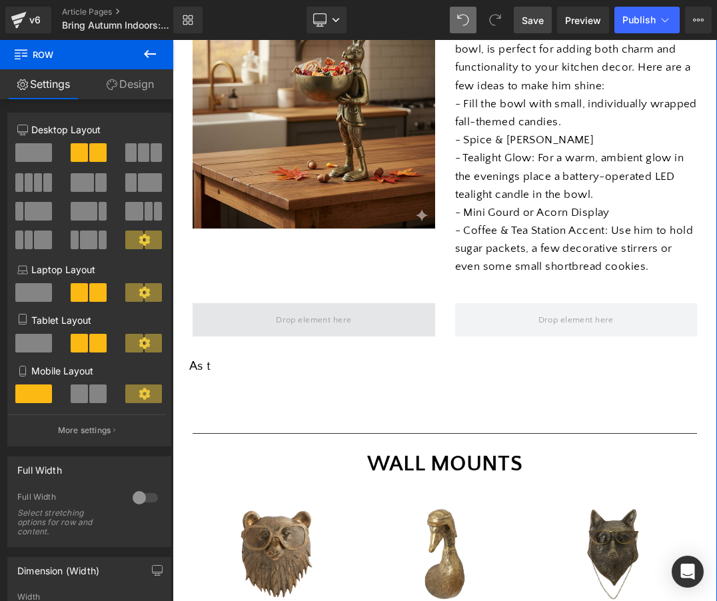
click at [351, 309] on span at bounding box center [313, 319] width 85 height 21
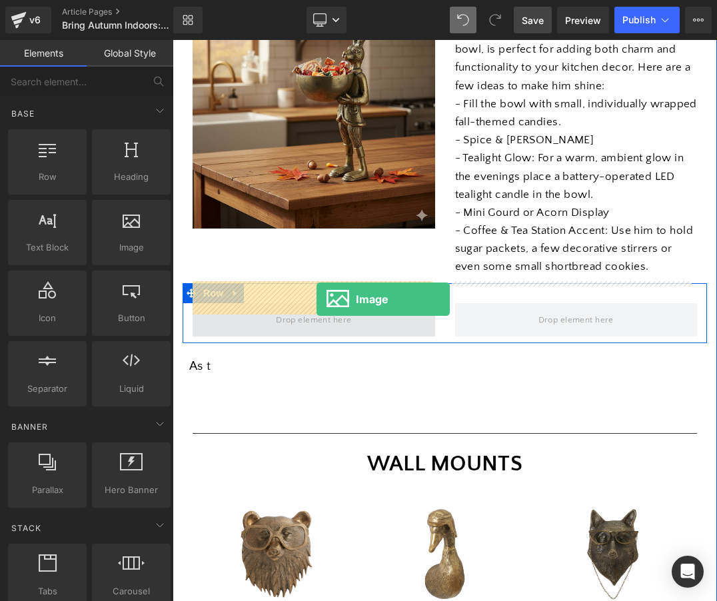
drag, startPoint x: 291, startPoint y: 298, endPoint x: 317, endPoint y: 299, distance: 26.0
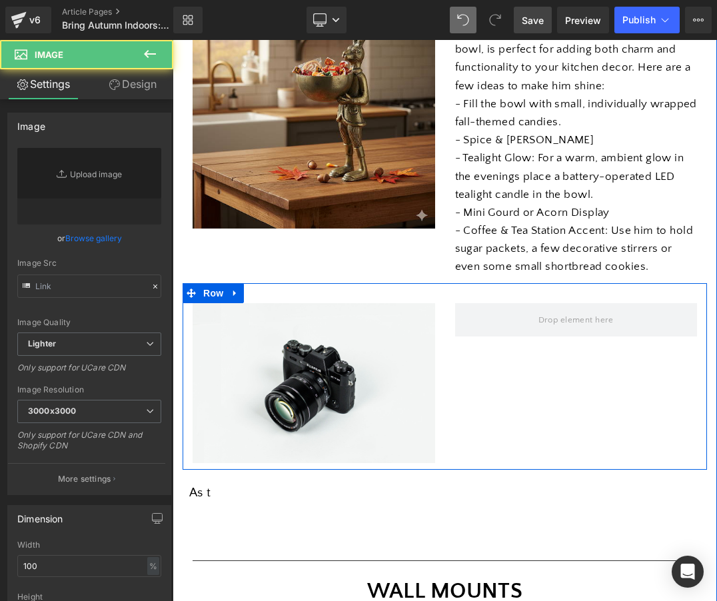
type input "//[DOMAIN_NAME][URL]"
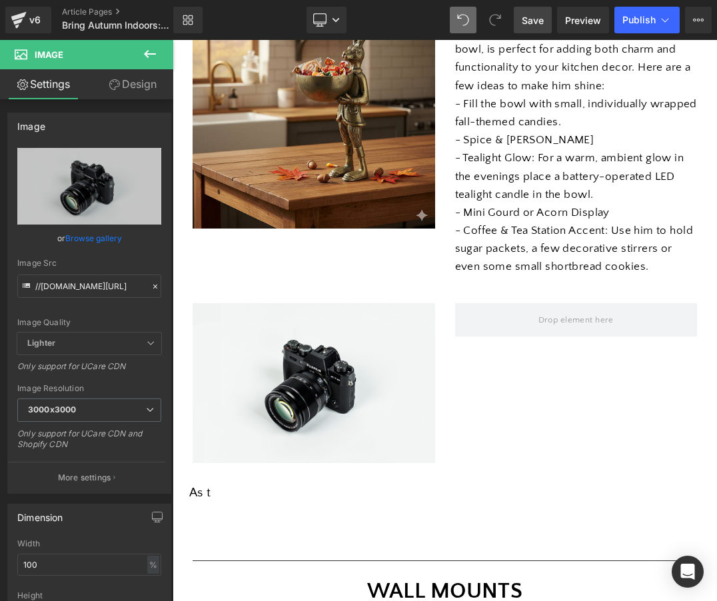
click at [143, 49] on icon at bounding box center [150, 54] width 16 height 16
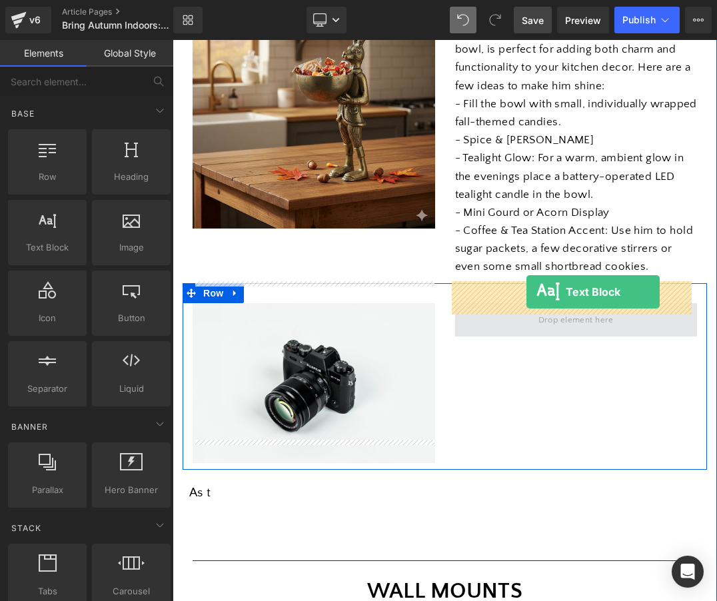
drag, startPoint x: 229, startPoint y: 271, endPoint x: 528, endPoint y: 295, distance: 299.4
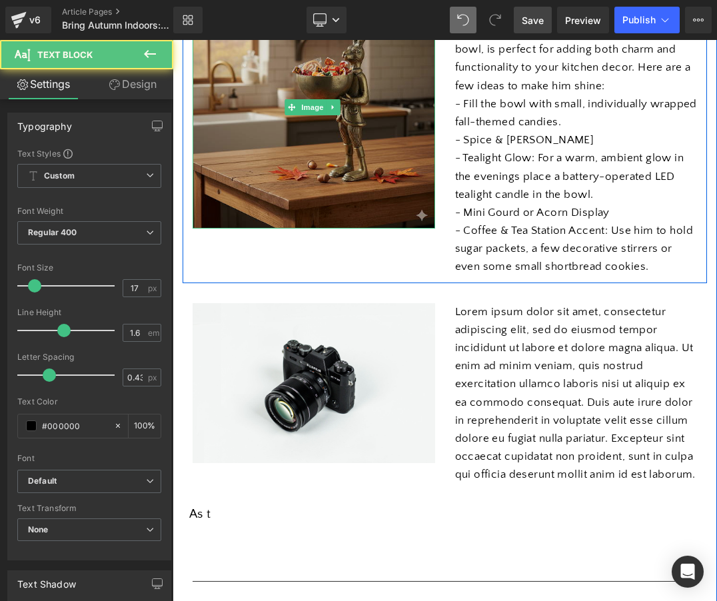
click at [322, 130] on img at bounding box center [314, 108] width 243 height 243
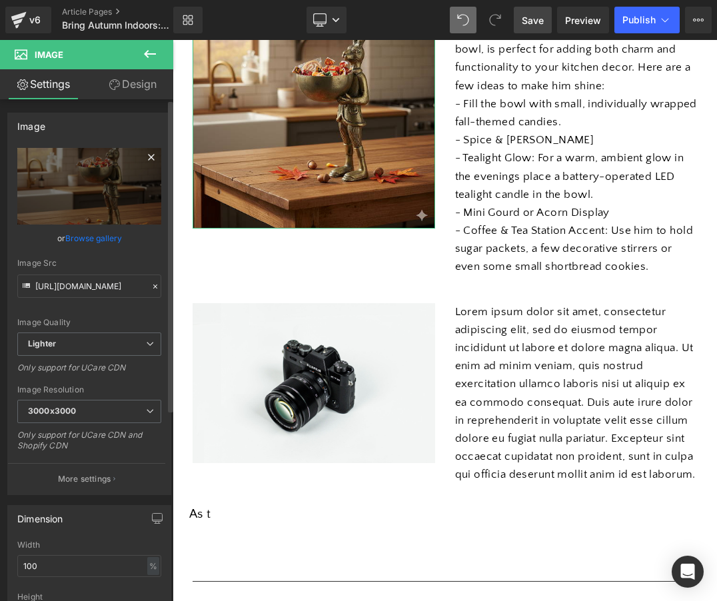
click at [143, 154] on icon at bounding box center [151, 157] width 16 height 16
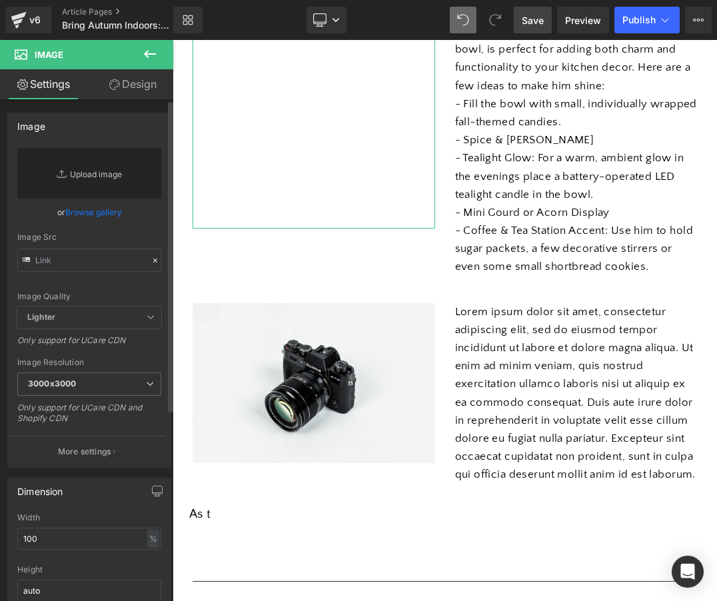
click at [93, 175] on link "Replace Image" at bounding box center [89, 173] width 144 height 51
type input "C:\fakepath\Screenshot [DATE] 2.22.07 PM.png"
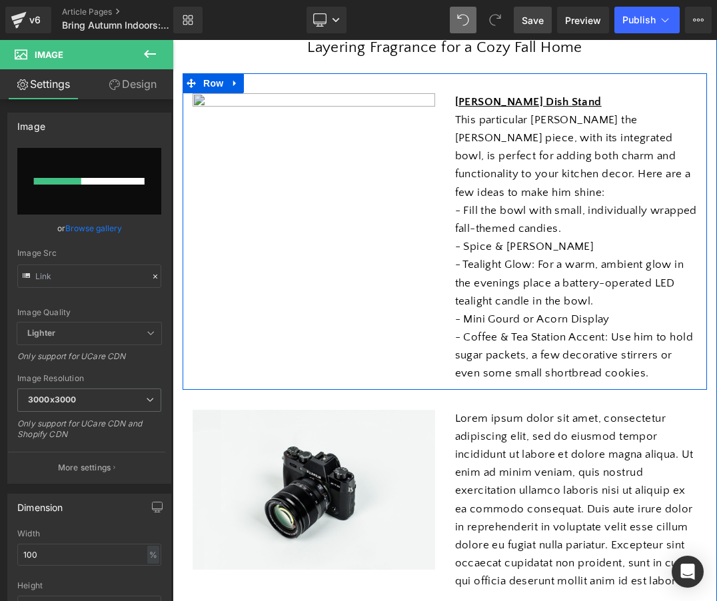
scroll to position [244, 0]
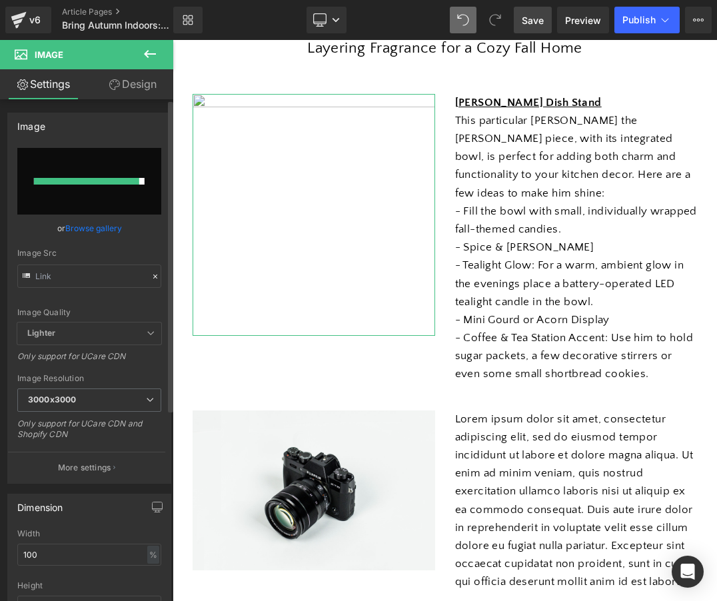
click at [99, 162] on input "file" at bounding box center [89, 181] width 144 height 67
type input "C:\fakepath\Screenshot [DATE] 2.22.07 PM.jpg"
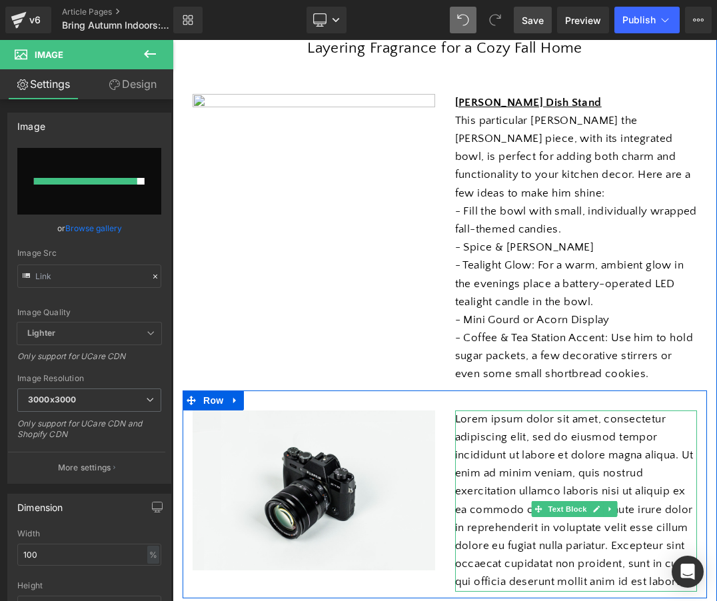
type input "[URL][DOMAIN_NAME]"
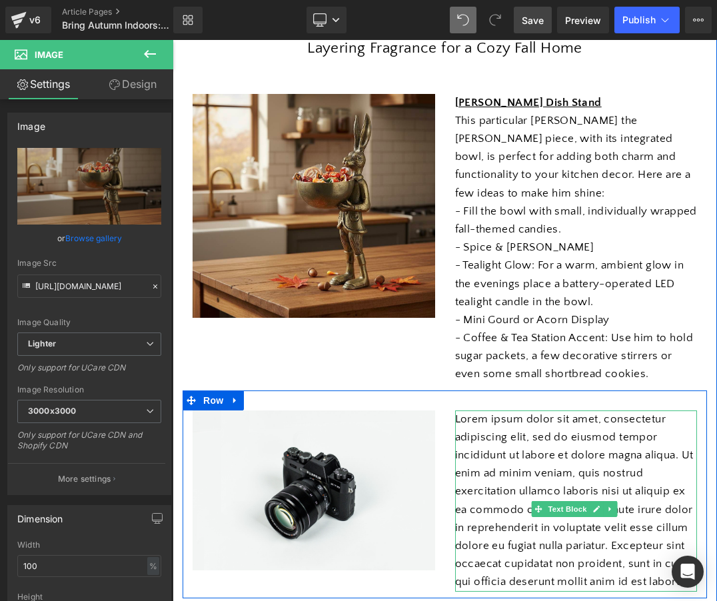
click at [484, 437] on p "Lorem ipsum dolor sit amet, consectetur adipiscing elit, sed do eiusmod tempor …" at bounding box center [576, 500] width 243 height 181
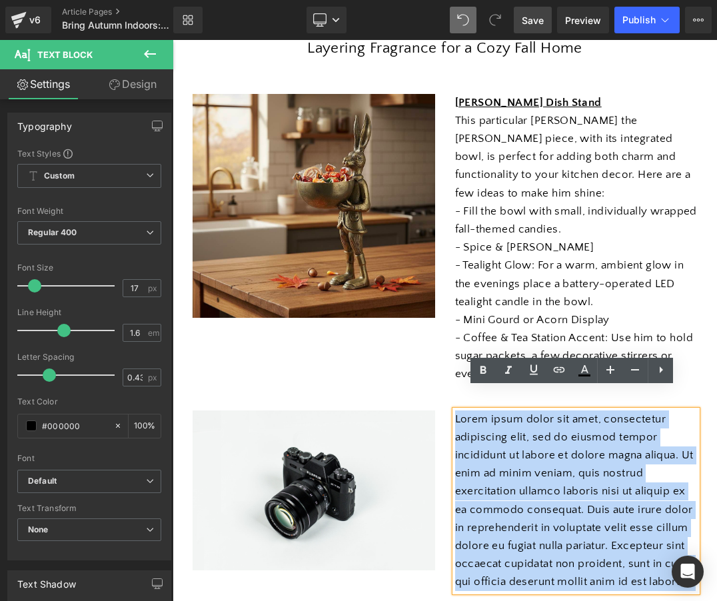
drag, startPoint x: 506, startPoint y: 580, endPoint x: 454, endPoint y: 401, distance: 186.0
click at [455, 410] on p "Lorem ipsum dolor sit amet, consectetur adipiscing elit, sed do eiusmod tempor …" at bounding box center [576, 500] width 243 height 181
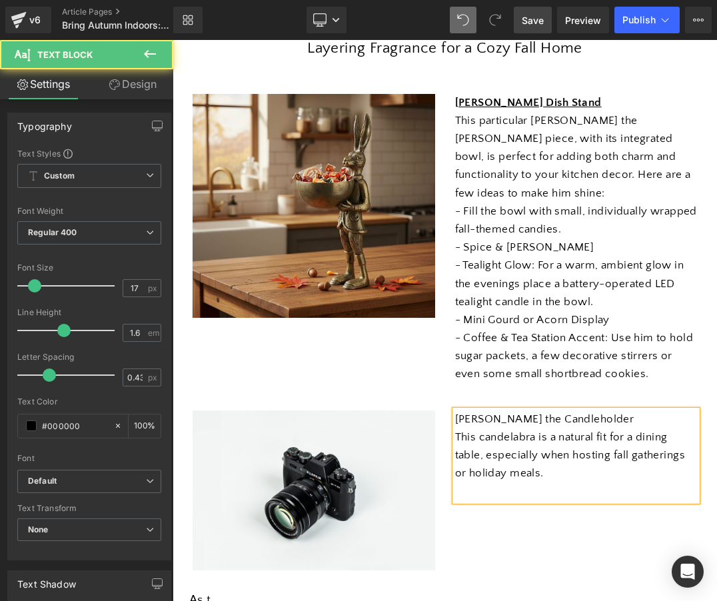
click at [548, 428] on p "This candelabra is a natural fit for a dining table, especially when hosting fa…" at bounding box center [576, 455] width 243 height 55
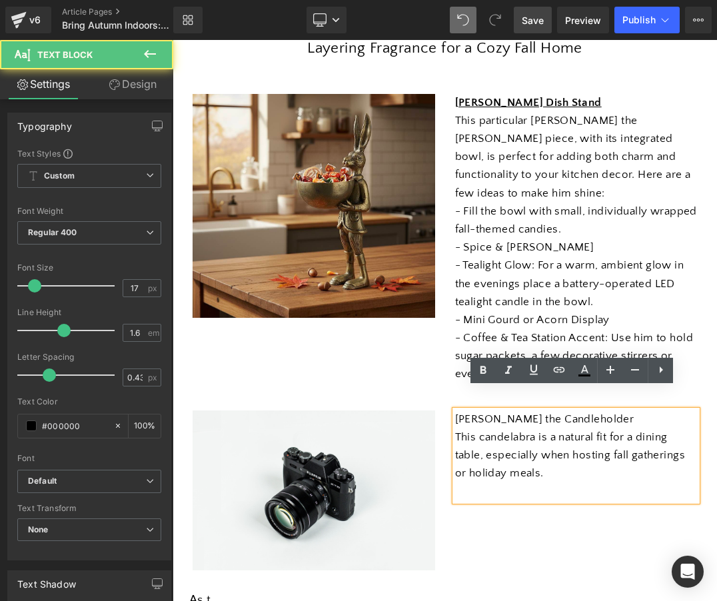
click at [540, 428] on p "This candelabra is a natural fit for a dining table, especially when hosting fa…" at bounding box center [576, 455] width 243 height 55
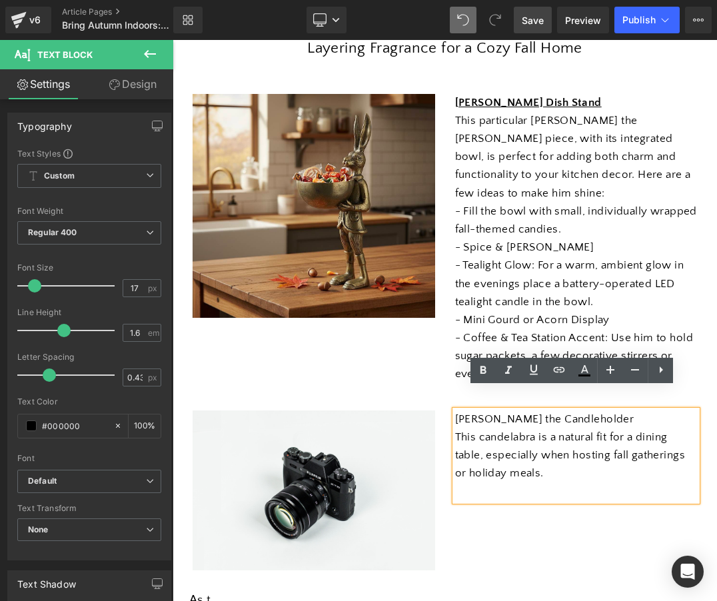
click at [562, 433] on p "This candelabra is a natural fit for a dining table, especially when hosting fa…" at bounding box center [576, 455] width 243 height 55
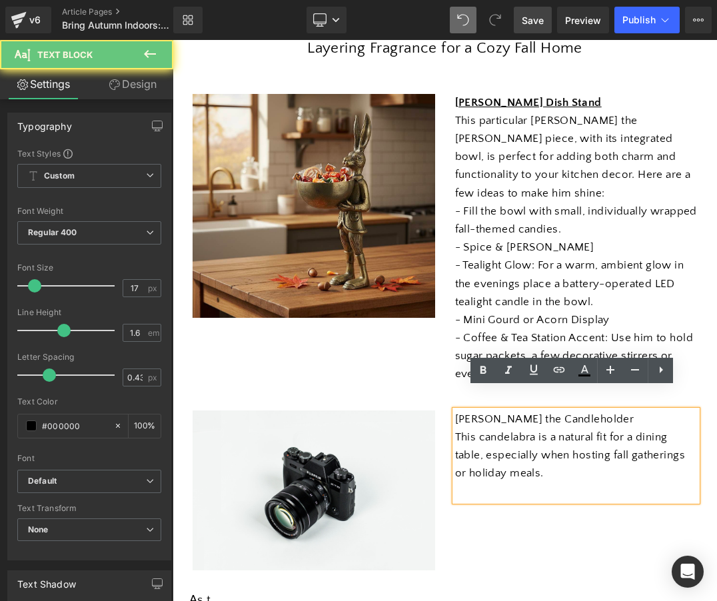
click at [495, 482] on p at bounding box center [576, 491] width 243 height 18
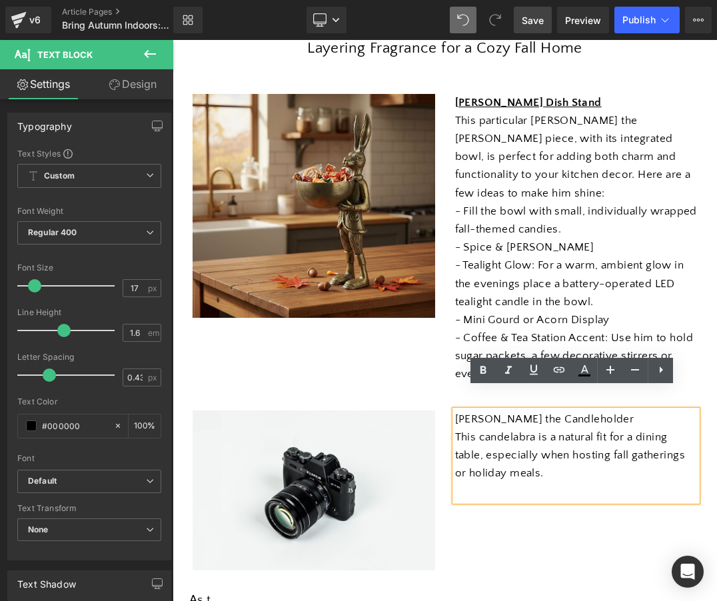
click at [554, 460] on p "This candelabra is a natural fit for a dining table, especially when hosting fa…" at bounding box center [576, 455] width 243 height 55
drag, startPoint x: 550, startPoint y: 453, endPoint x: 453, endPoint y: 410, distance: 106.5
click at [455, 428] on p "This candelabra is a natural fit for a dining table, especially when hosting fa…" at bounding box center [576, 455] width 243 height 55
click at [556, 457] on p "This candelabra is a natural fit for a dining table, especially when hosting fa…" at bounding box center [576, 455] width 243 height 55
drag, startPoint x: 552, startPoint y: 456, endPoint x: 484, endPoint y: 434, distance: 72.1
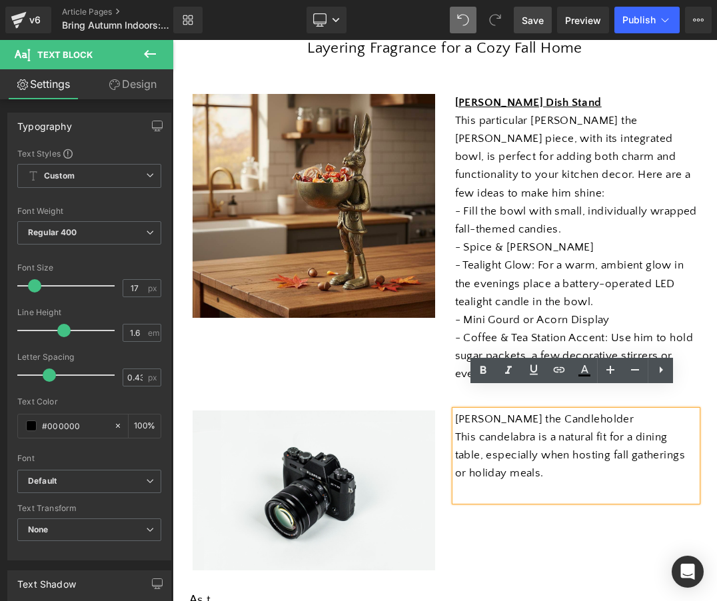
click at [484, 434] on p "This candelabra is a natural fit for a dining table, especially when hosting fa…" at bounding box center [576, 455] width 243 height 55
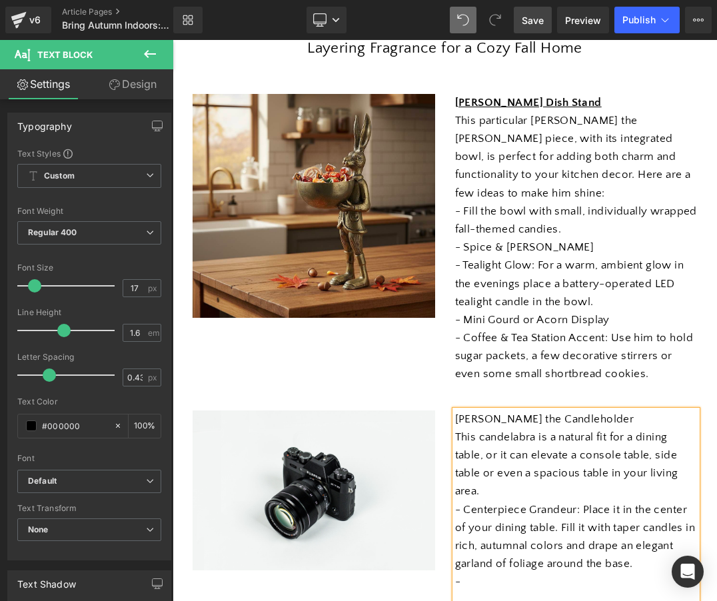
click at [552, 504] on p "- Centerpiece Grandeur: Place it in the center of your dining table. Fill it wi…" at bounding box center [576, 537] width 243 height 73
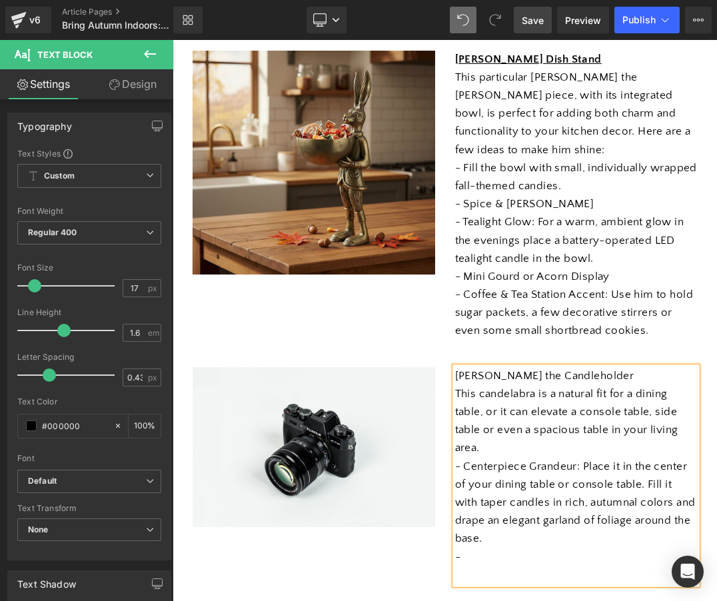
click at [480, 548] on p "-" at bounding box center [576, 557] width 243 height 18
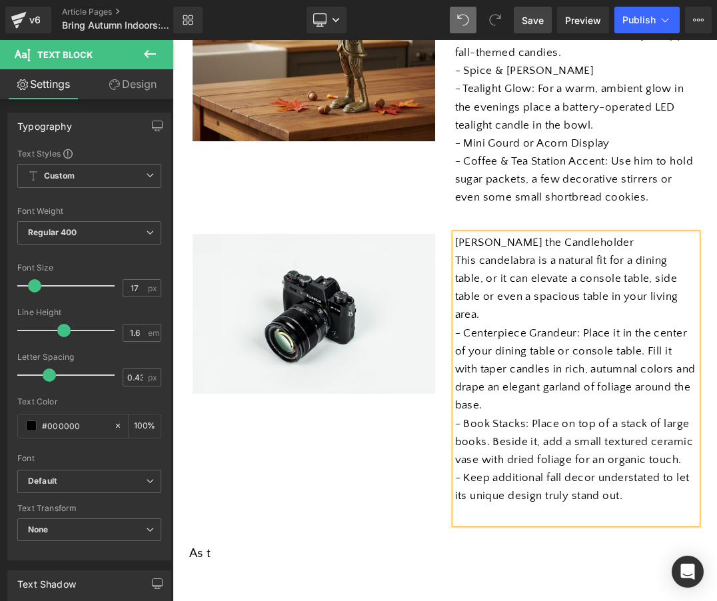
scroll to position [422, 0]
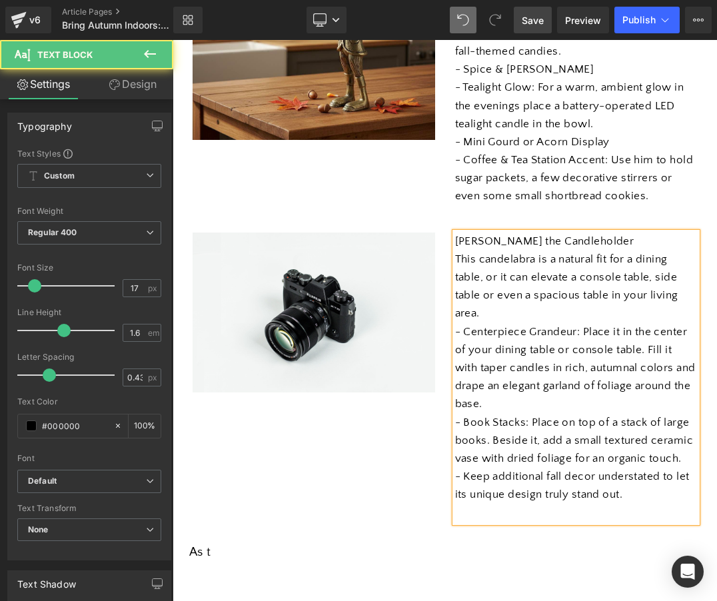
click at [466, 471] on p "- Keep additional fall decor understated to let its unique design truly stand o…" at bounding box center [576, 486] width 243 height 36
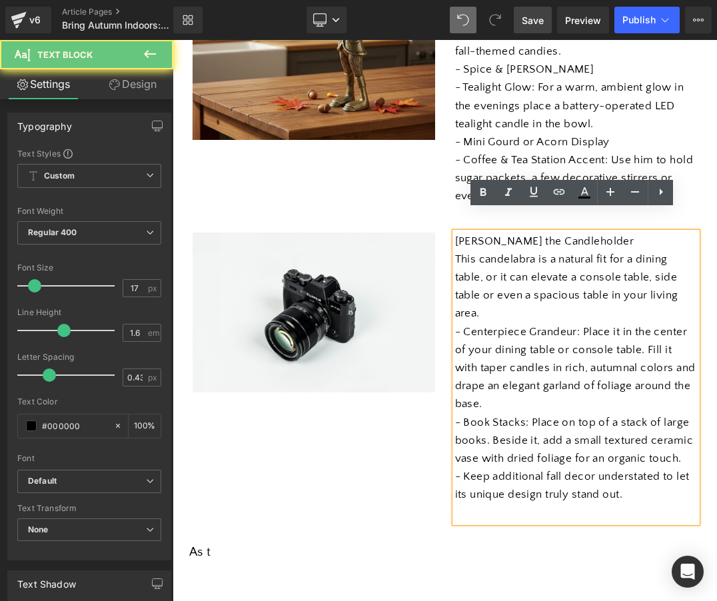
click at [455, 472] on p "- Keep additional fall decor understated to let its unique design truly stand o…" at bounding box center [576, 486] width 243 height 36
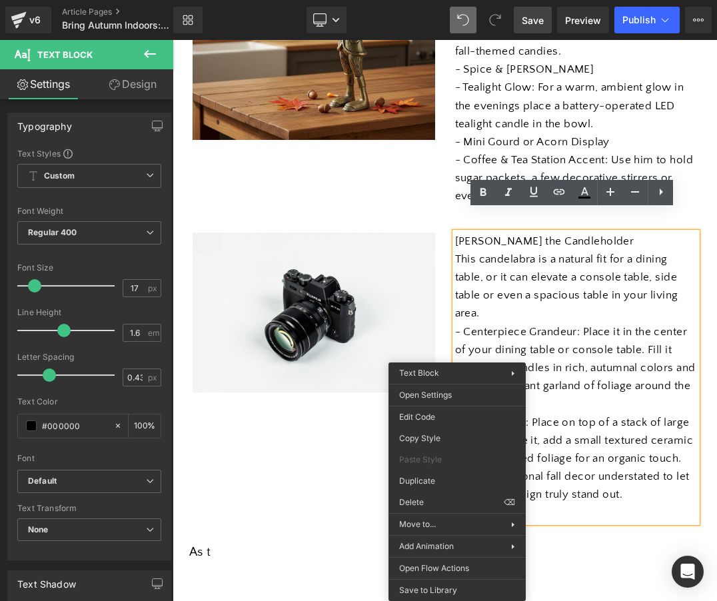
click at [572, 468] on p "- Keep additional fall decor understated to let its unique design truly stand o…" at bounding box center [576, 486] width 243 height 36
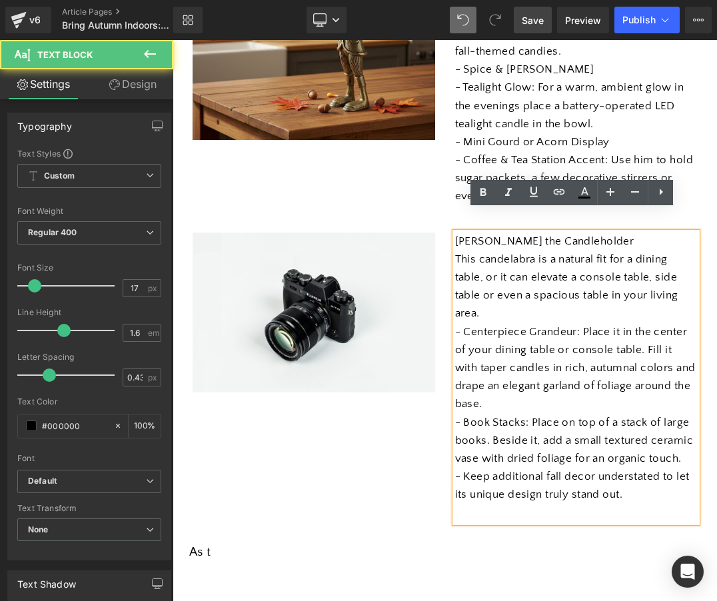
click at [459, 468] on p "- Keep additional fall decor understated to let its unique design truly stand o…" at bounding box center [576, 486] width 243 height 36
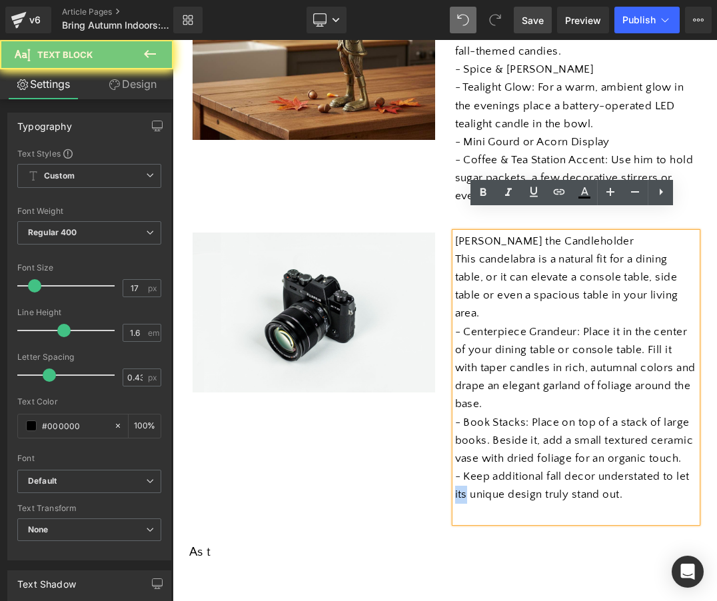
click at [459, 468] on p "- Keep additional fall decor understated to let its unique design truly stand o…" at bounding box center [576, 486] width 243 height 36
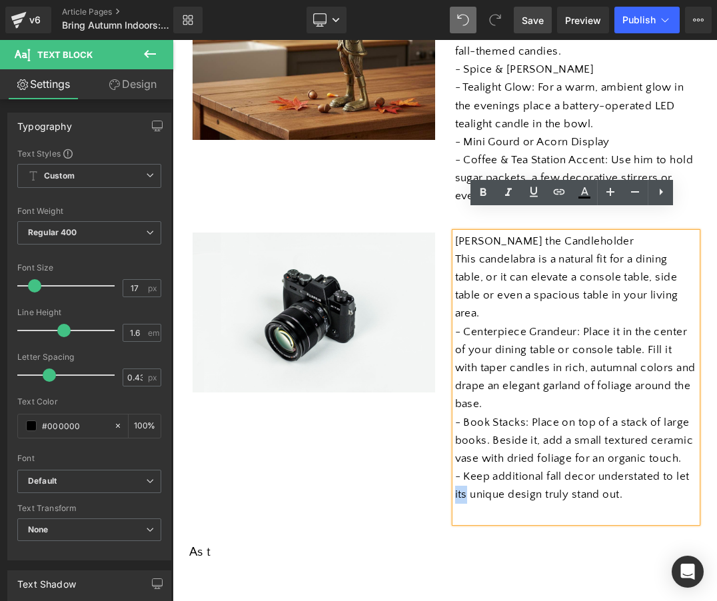
click at [459, 468] on p "- Keep additional fall decor understated to let its unique design truly stand o…" at bounding box center [576, 486] width 243 height 36
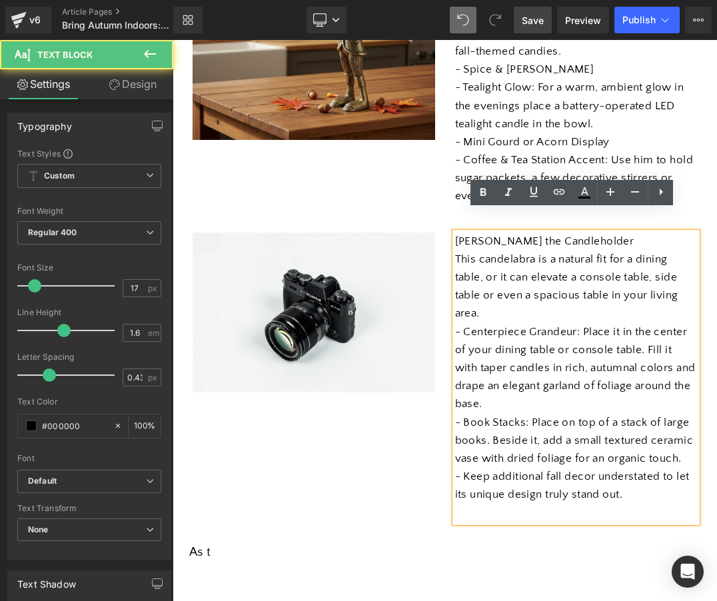
click at [464, 470] on p "- Keep additional fall decor understated to let its unique design truly stand o…" at bounding box center [576, 486] width 243 height 36
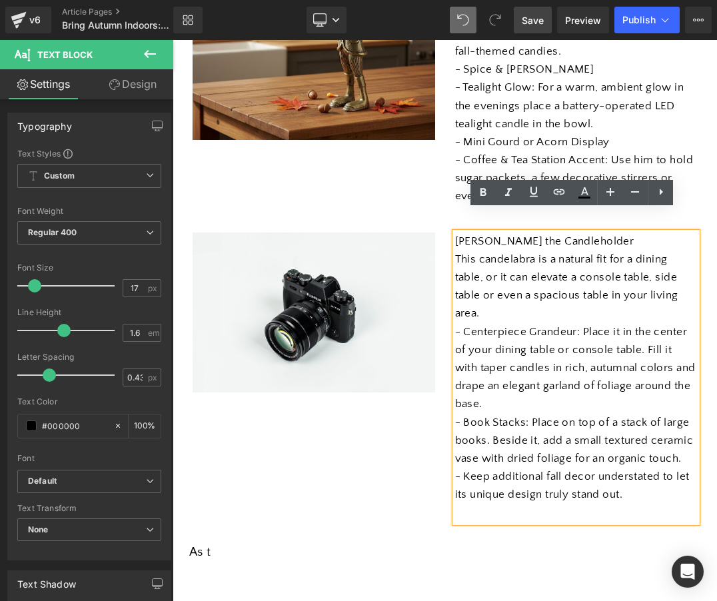
drag, startPoint x: 464, startPoint y: 470, endPoint x: 542, endPoint y: 452, distance: 80.0
click at [542, 468] on p "- Keep additional fall decor understated to let its unique design truly stand o…" at bounding box center [576, 486] width 243 height 36
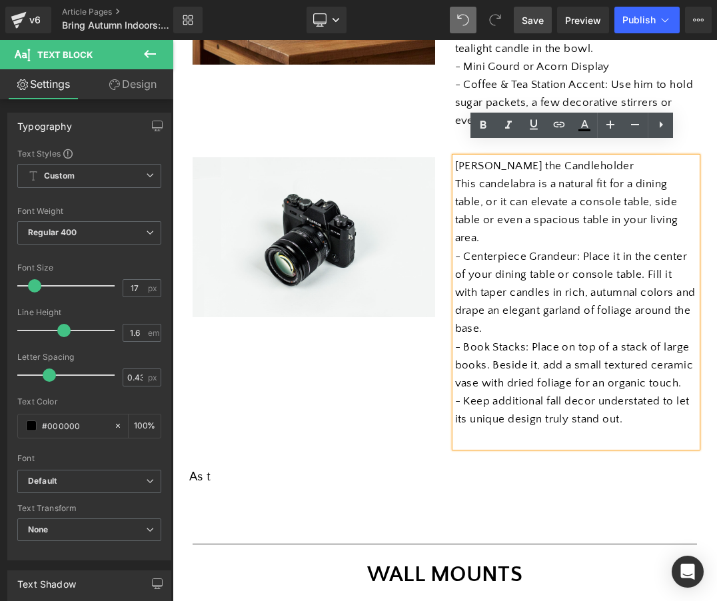
scroll to position [500, 0]
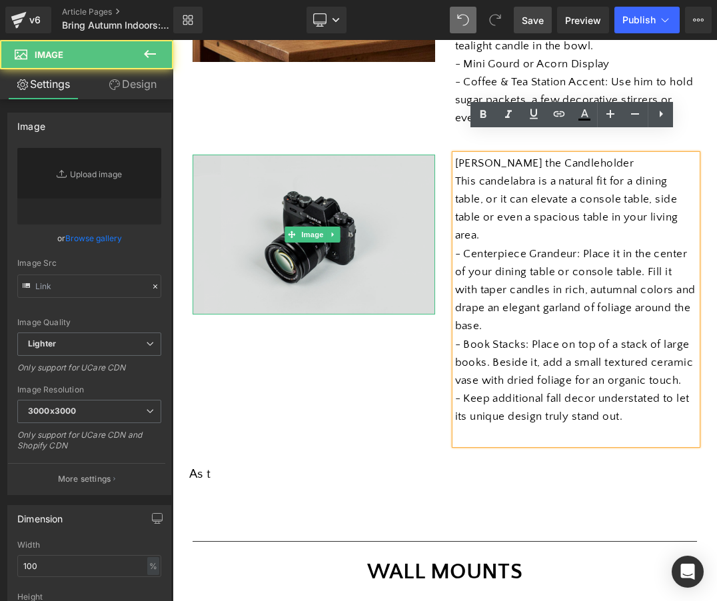
click at [343, 217] on img at bounding box center [314, 235] width 243 height 161
type input "//[DOMAIN_NAME][URL]"
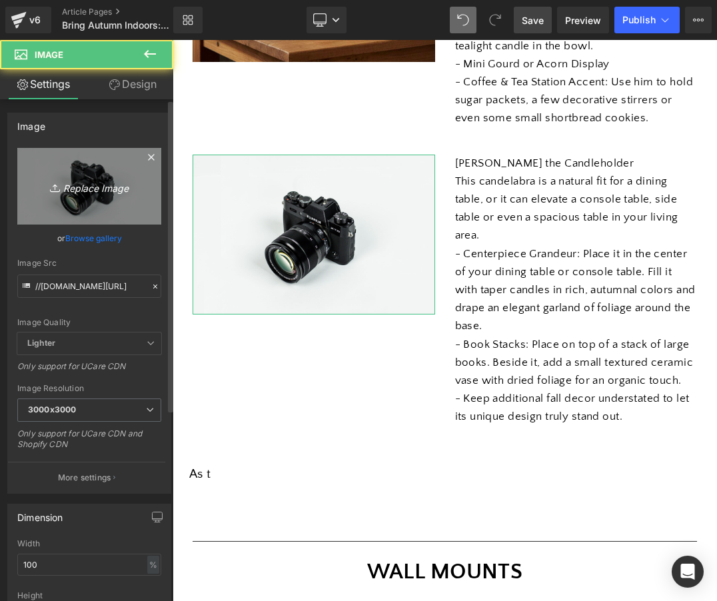
click at [76, 191] on icon "Replace Image" at bounding box center [89, 186] width 107 height 17
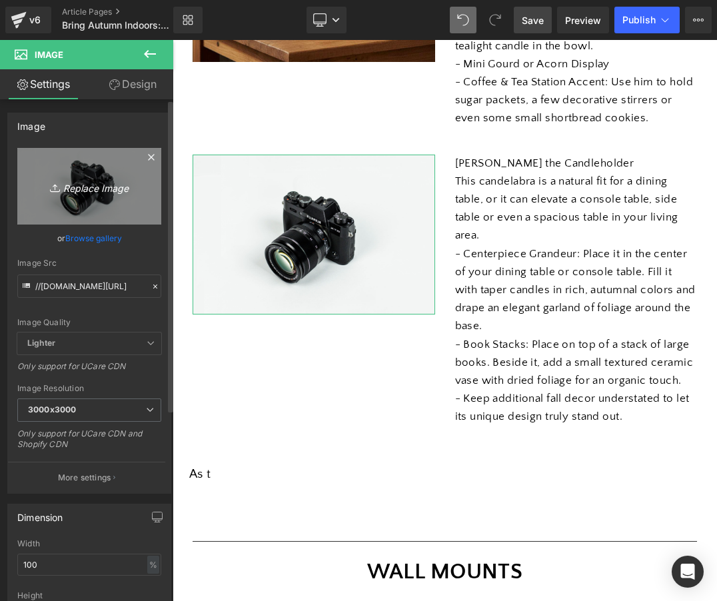
type input "C:\fakepath\Screenshot [DATE] 2.43.48 PM.jpg"
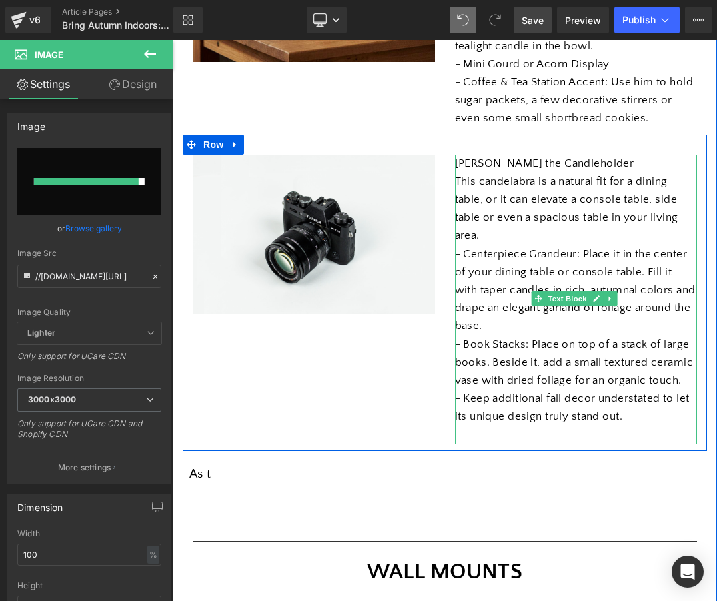
type input "[URL][DOMAIN_NAME]"
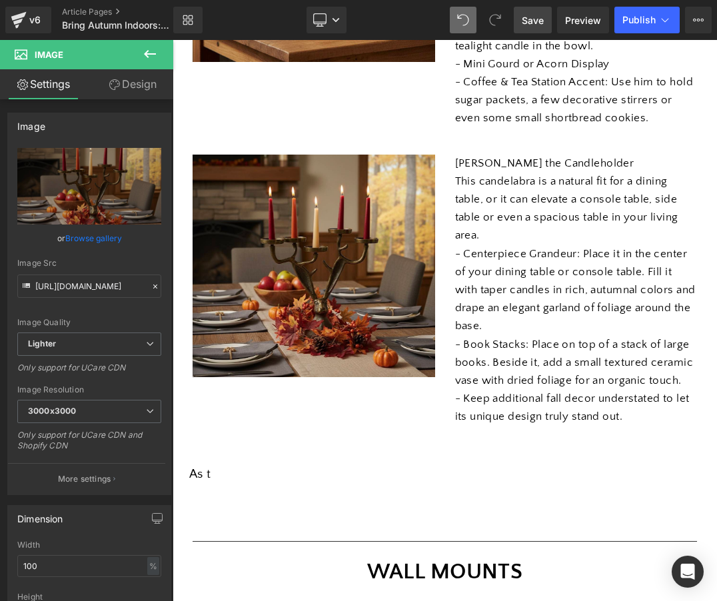
click at [534, 25] on span "Save" at bounding box center [533, 20] width 22 height 14
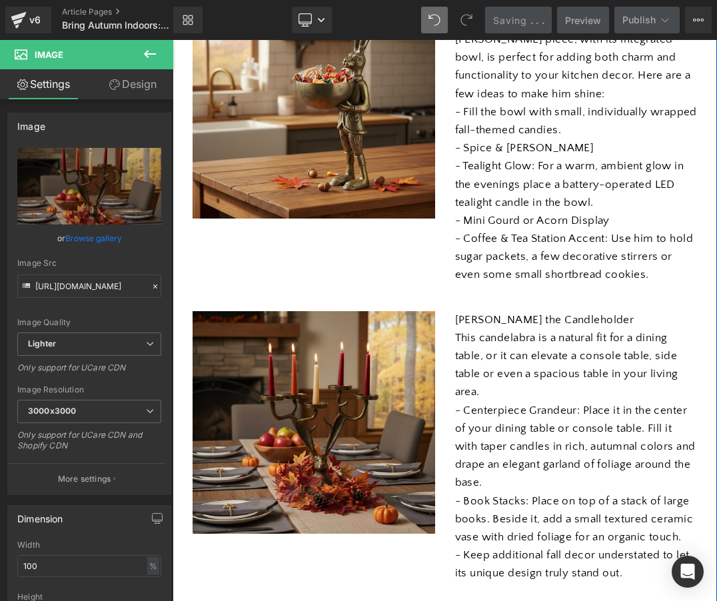
scroll to position [350, 0]
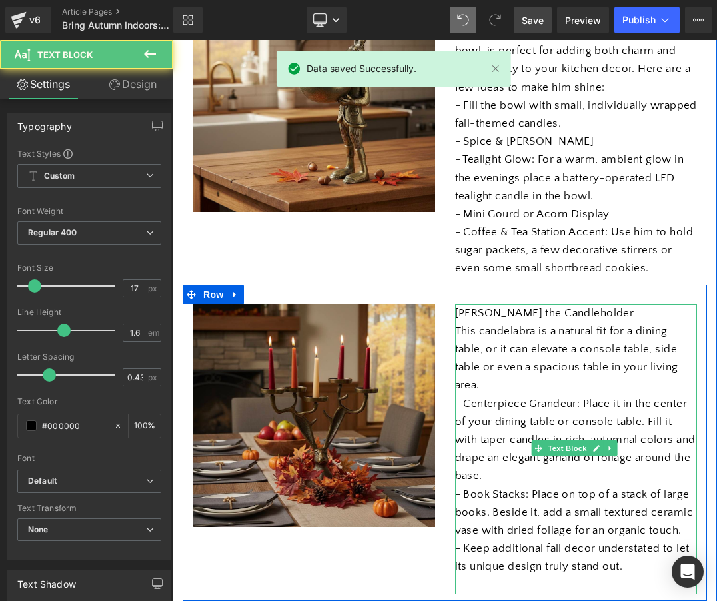
click at [532, 341] on p "This candelabra is a natural fit for a dining table, or it can elevate a consol…" at bounding box center [576, 359] width 243 height 73
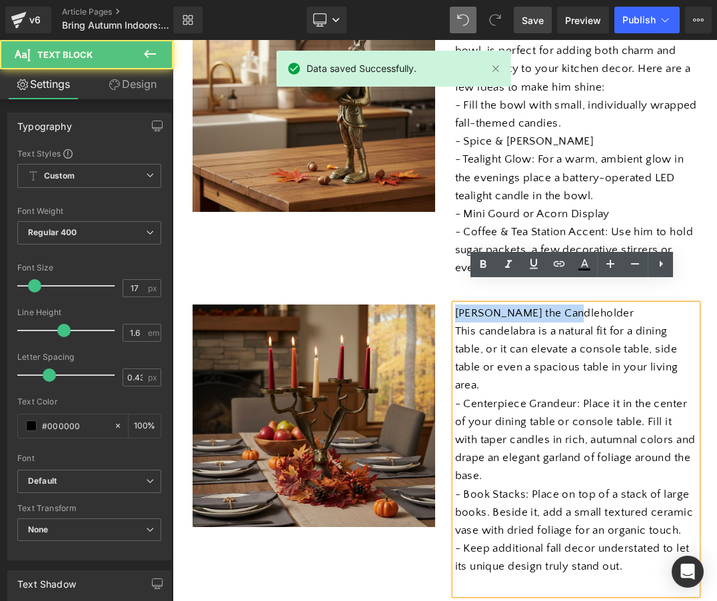
drag, startPoint x: 565, startPoint y: 293, endPoint x: 444, endPoint y: 277, distance: 122.4
click at [444, 285] on div "Image [PERSON_NAME] the Candleholder This candelabra is a natural fit for a din…" at bounding box center [445, 443] width 524 height 317
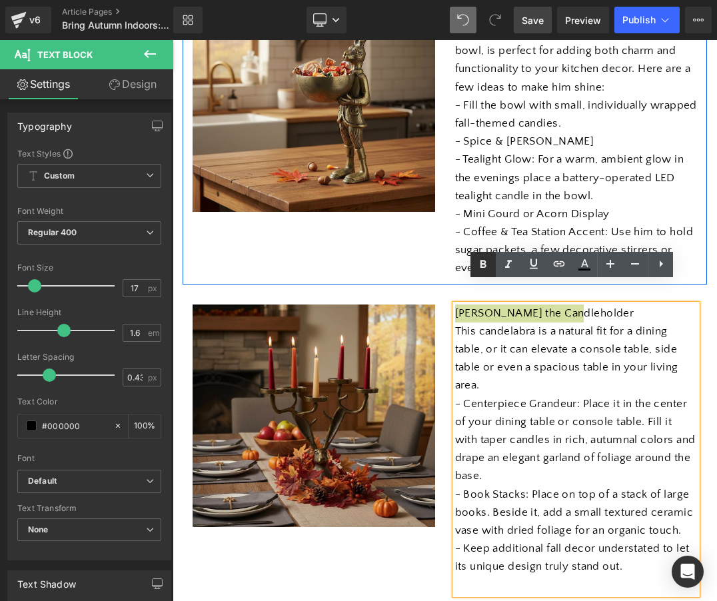
click at [479, 261] on icon at bounding box center [483, 265] width 16 height 16
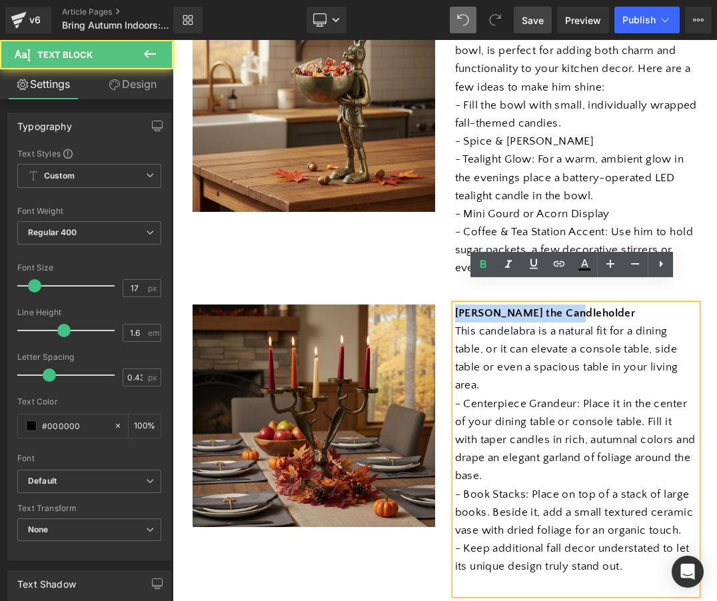
drag, startPoint x: 567, startPoint y: 291, endPoint x: 441, endPoint y: 285, distance: 126.1
click at [441, 285] on div "Image [PERSON_NAME] the Candleholder This candelabra is a natural fit for a din…" at bounding box center [445, 443] width 524 height 317
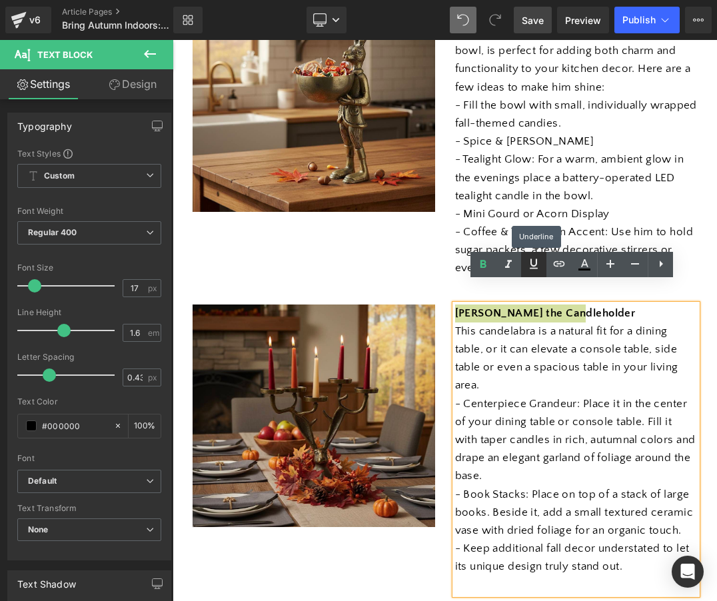
click at [528, 264] on icon at bounding box center [534, 264] width 16 height 16
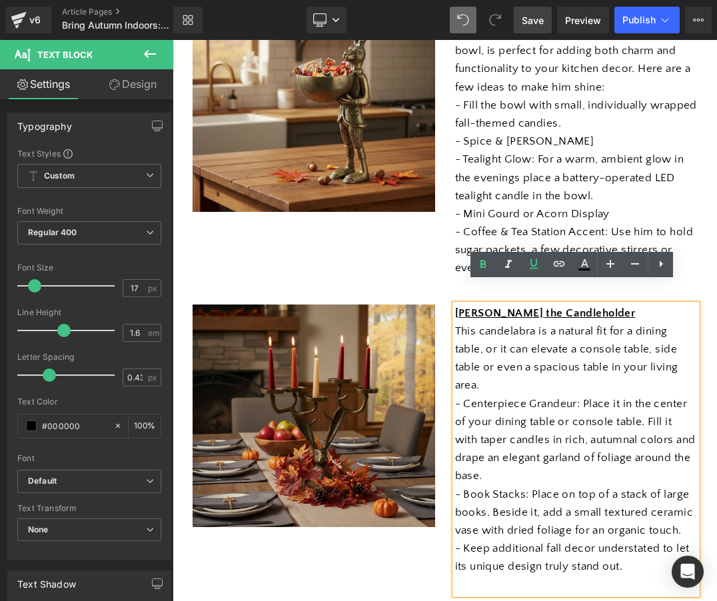
click at [498, 432] on p "- Centerpiece Grandeur: Place it in the center of your dining table or console …" at bounding box center [576, 440] width 243 height 91
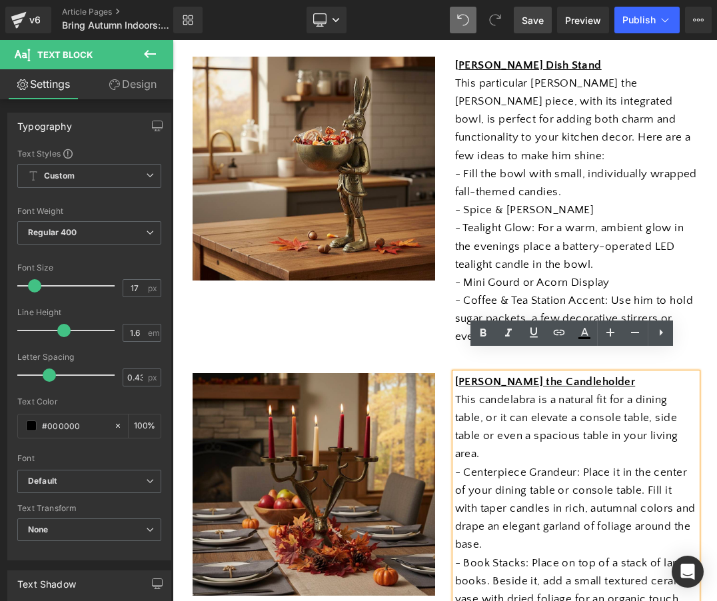
scroll to position [277, 0]
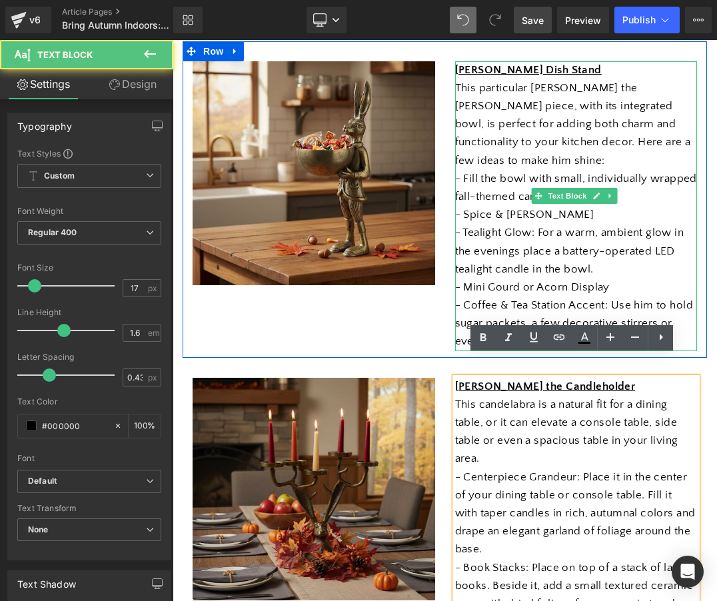
click at [580, 255] on p "- Tealight Glow: For a warm, ambient glow in the evenings place a battery-opera…" at bounding box center [576, 251] width 243 height 55
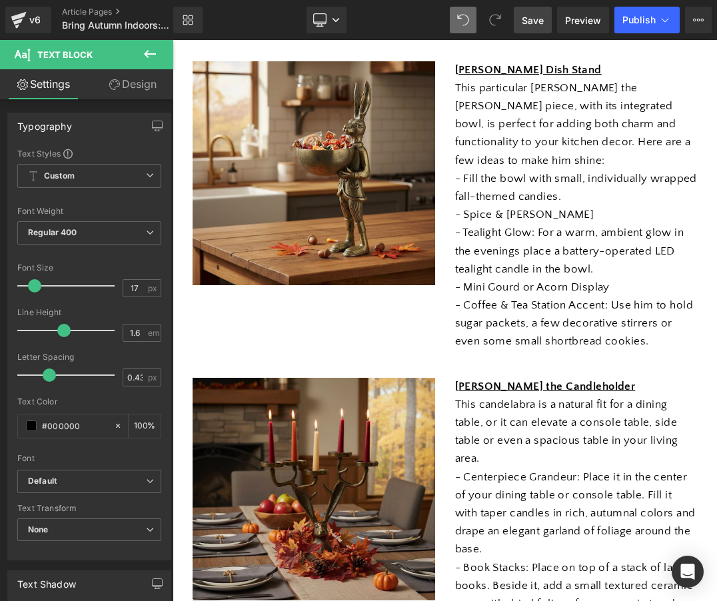
click at [534, 30] on link "Save" at bounding box center [533, 20] width 38 height 27
click at [532, 23] on span "Save" at bounding box center [533, 20] width 22 height 14
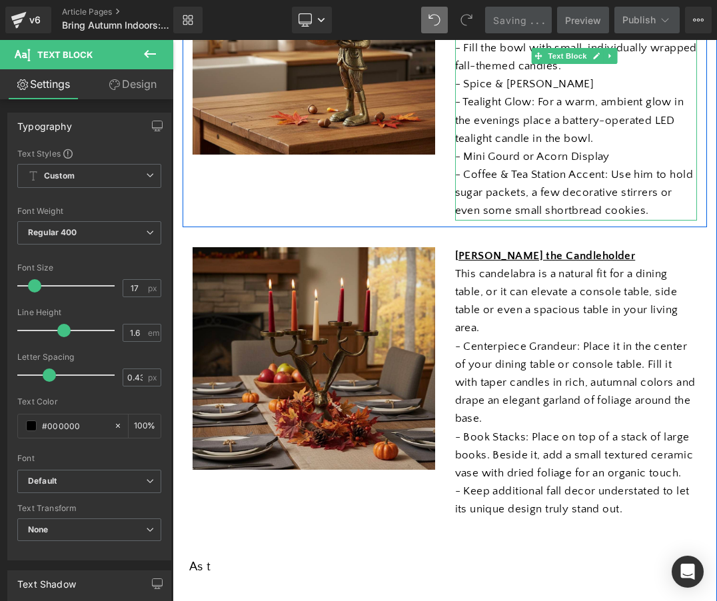
scroll to position [408, 0]
